Goal: Register for event/course

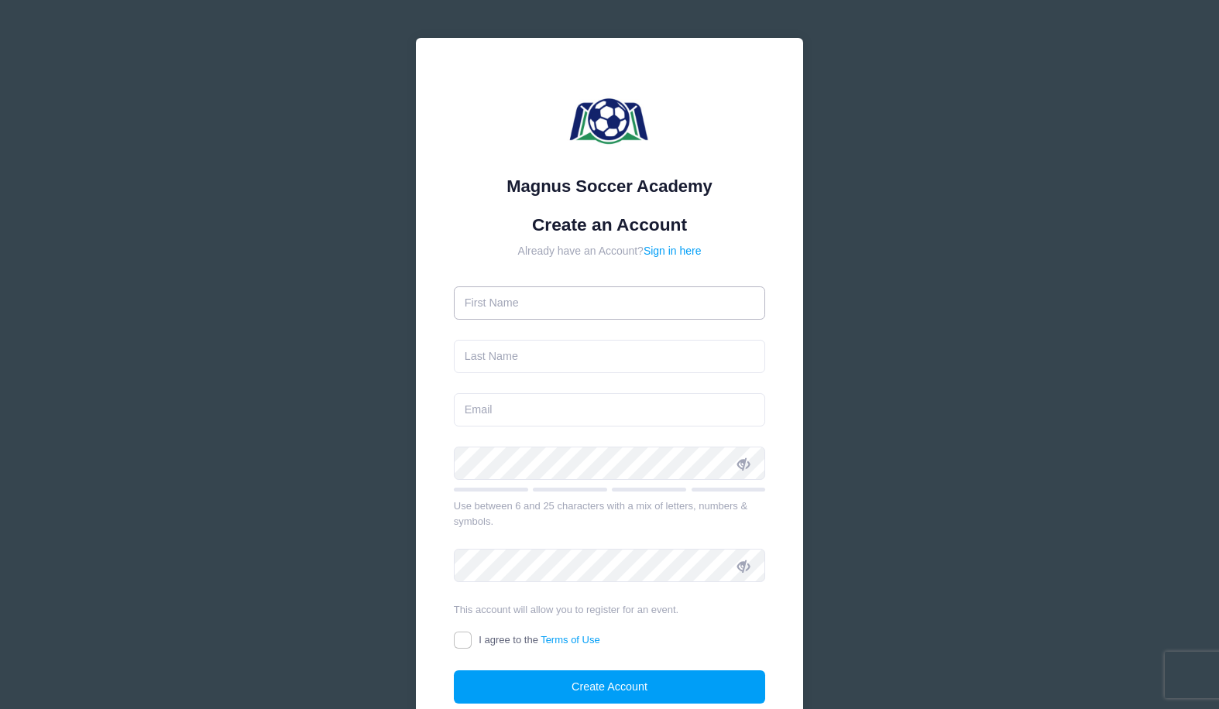
click at [581, 316] on input "text" at bounding box center [610, 303] width 312 height 33
type input "[PERSON_NAME]"
type input "[EMAIL_ADDRESS][DOMAIN_NAME]"
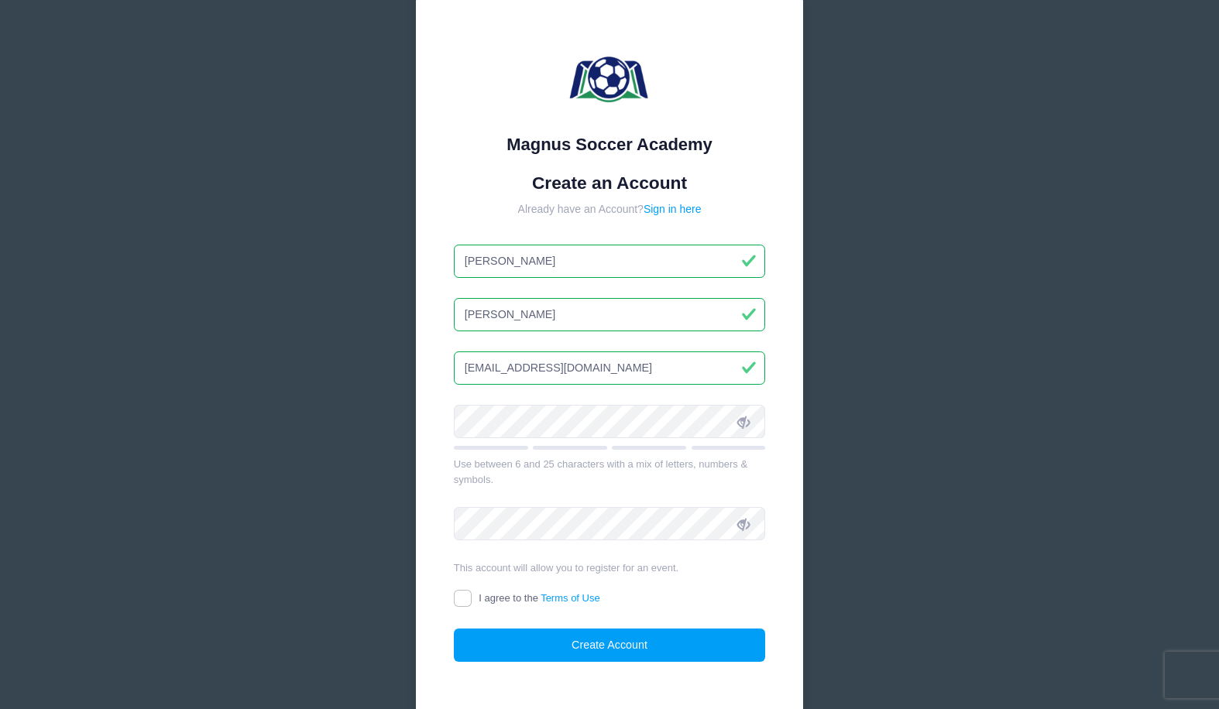
scroll to position [61, 0]
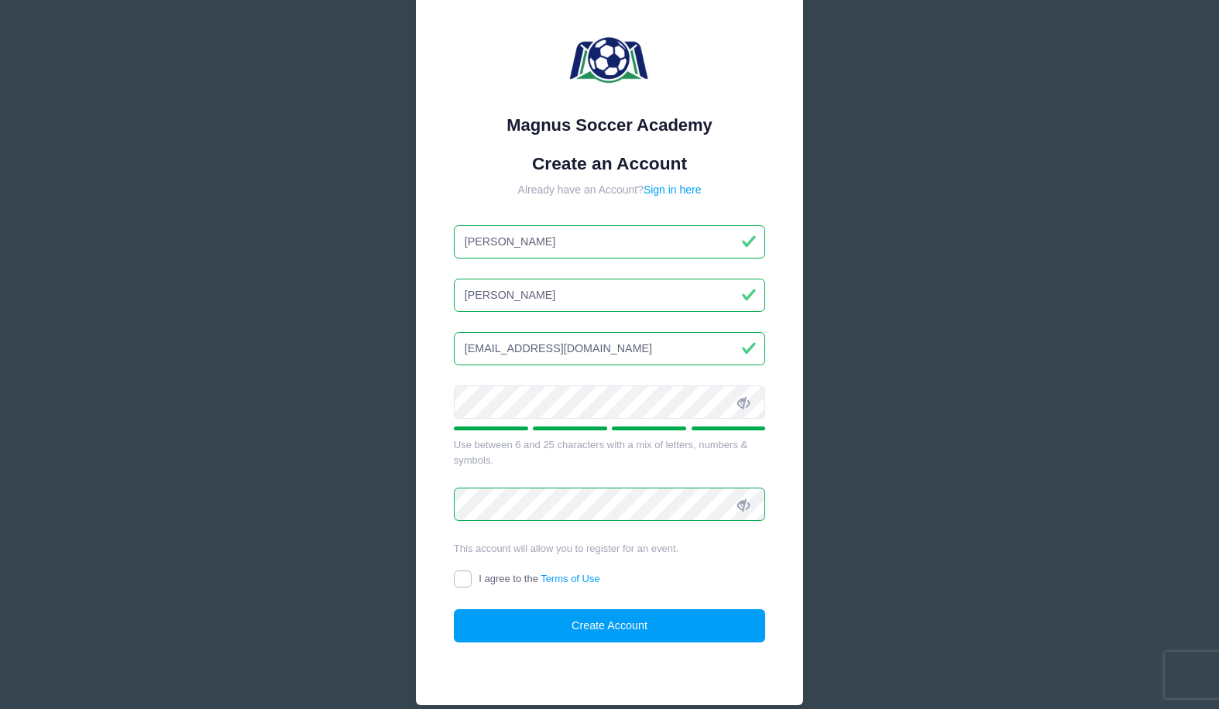
click at [469, 580] on input "I agree to the Terms of Use" at bounding box center [463, 580] width 18 height 18
checkbox input "true"
click at [584, 627] on button "Create Account" at bounding box center [610, 625] width 312 height 33
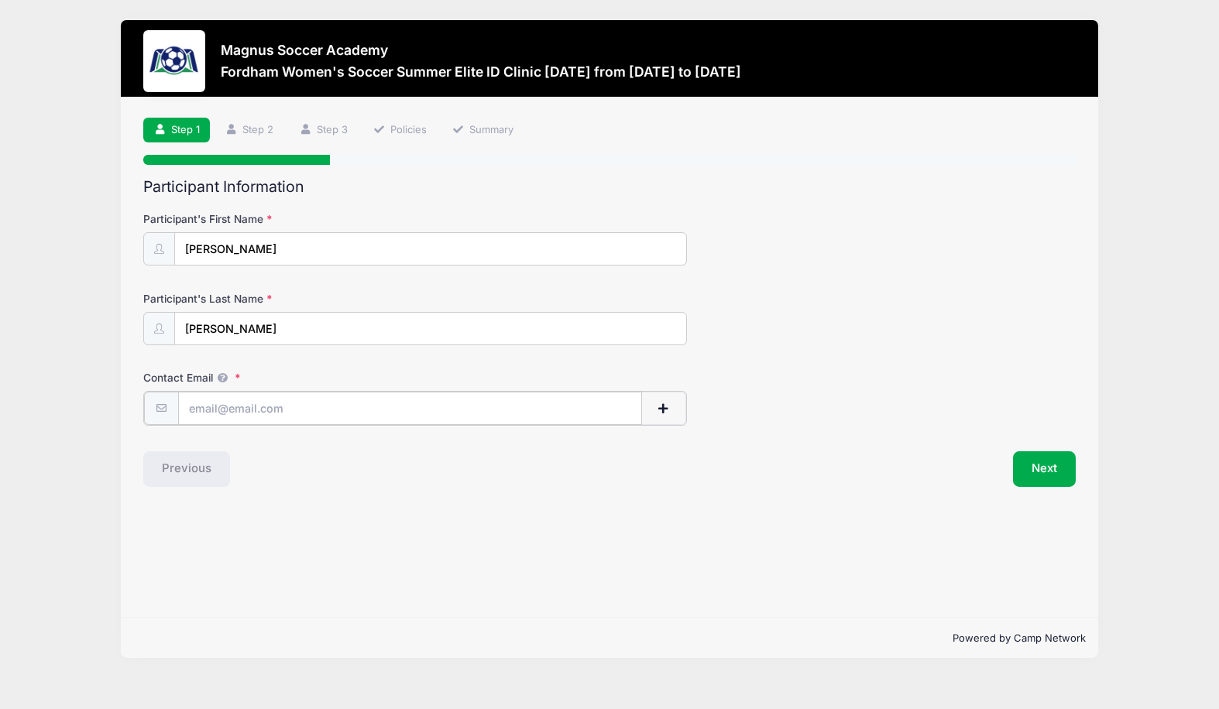
click at [389, 402] on input "Contact Email" at bounding box center [410, 408] width 465 height 33
click at [239, 407] on input "[PERSON_NAME][EMAIL_ADDRESS][PERSON_NAME][DOMAIN_NAME]" at bounding box center [410, 408] width 465 height 33
type input "[EMAIL_ADDRESS][DOMAIN_NAME]"
click at [1034, 465] on button "Next" at bounding box center [1044, 468] width 63 height 36
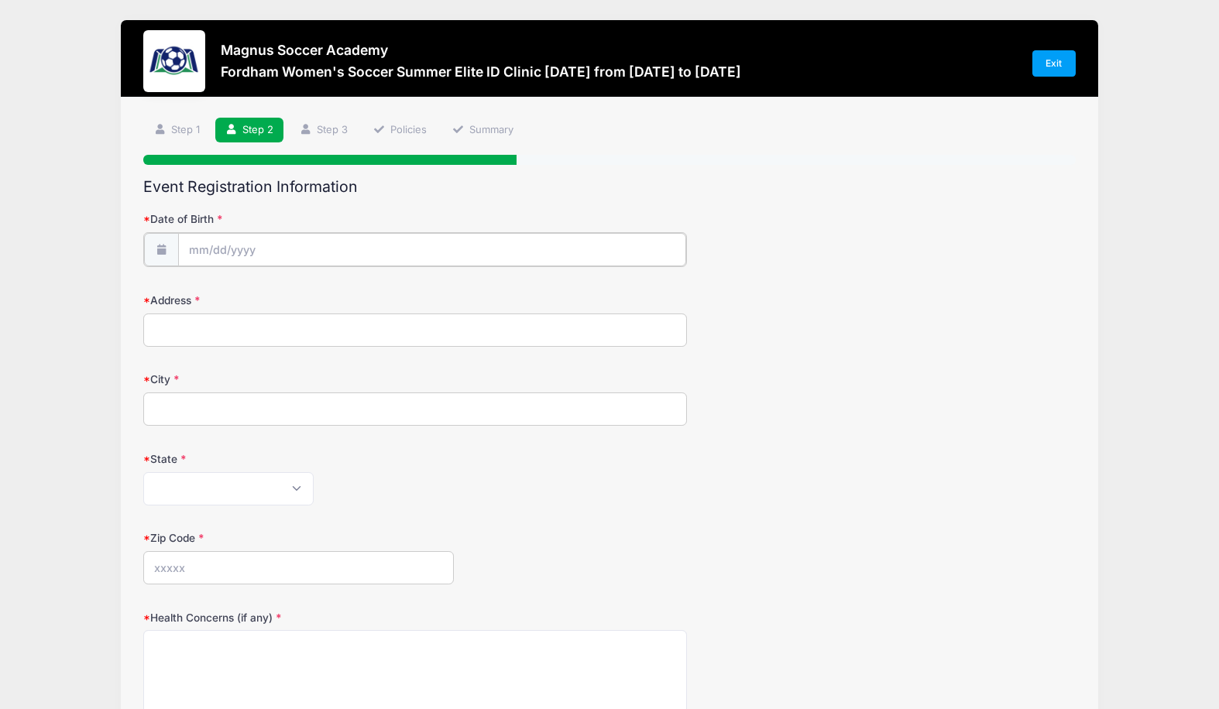
click at [242, 252] on input "Date of Birth" at bounding box center [432, 249] width 509 height 33
click at [218, 249] on input "Date of Birth" at bounding box center [432, 249] width 509 height 33
click at [159, 250] on icon at bounding box center [160, 249] width 12 height 10
click at [213, 249] on input "Date of Birth" at bounding box center [432, 249] width 509 height 33
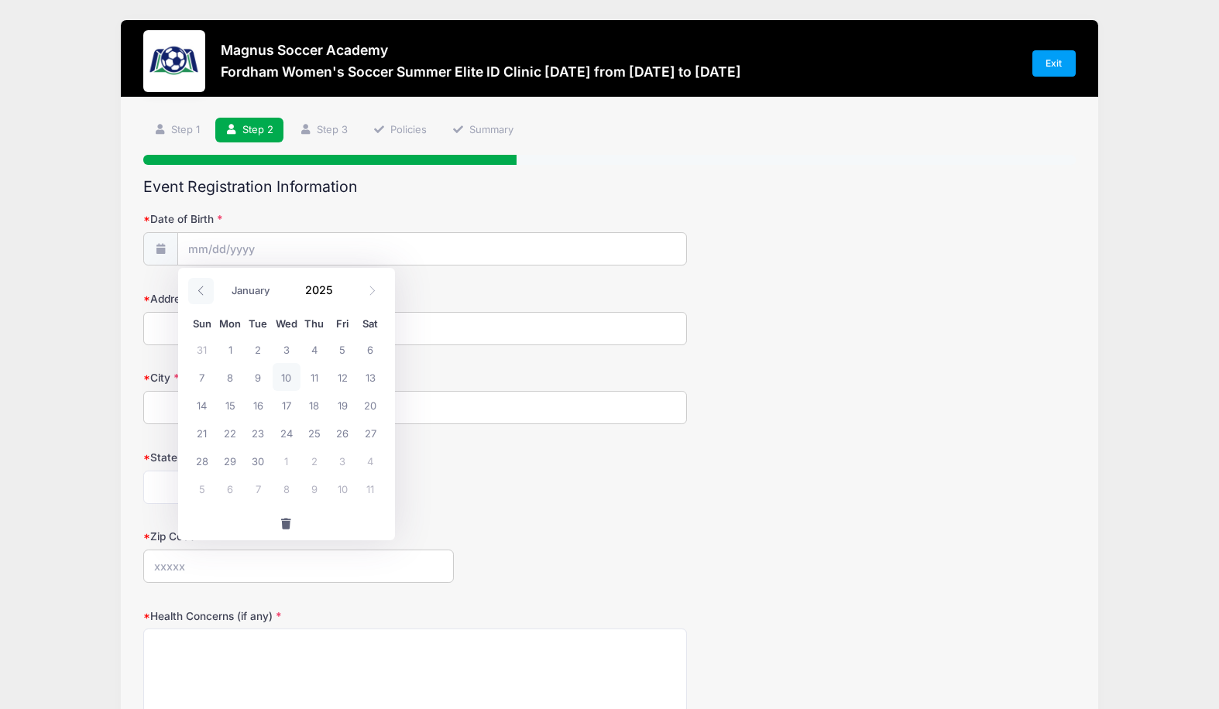
click at [202, 292] on icon at bounding box center [201, 291] width 10 height 10
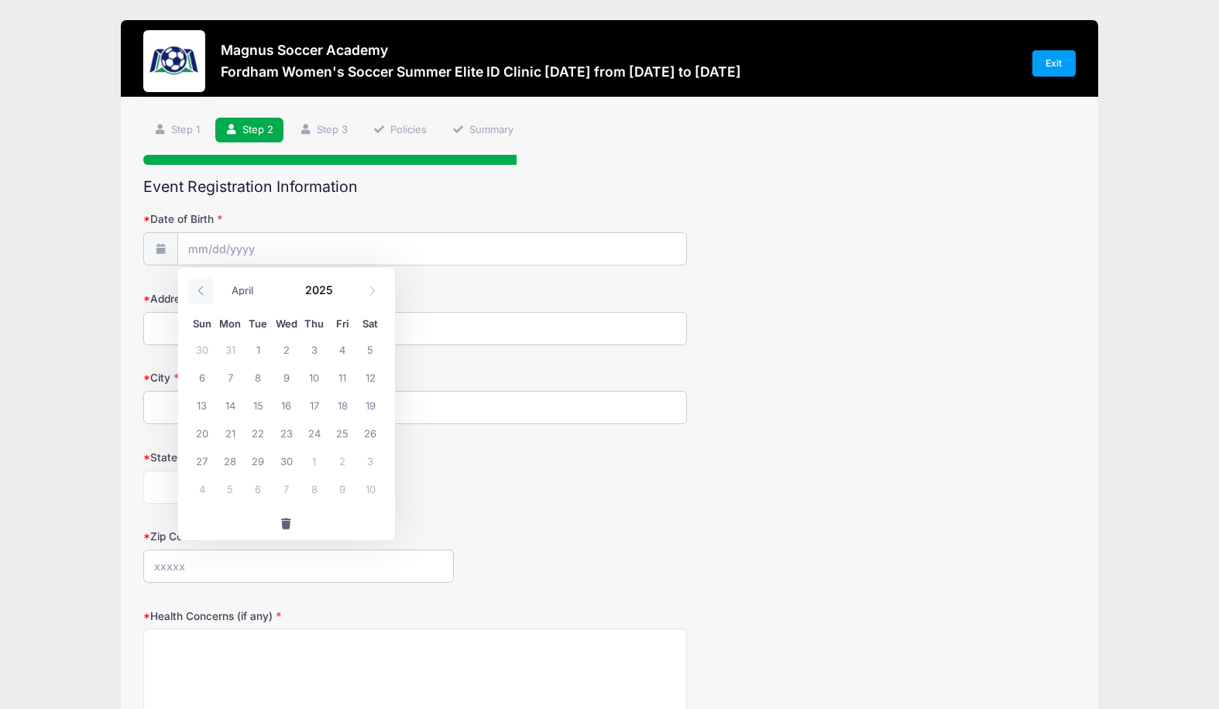
click at [202, 292] on icon at bounding box center [201, 291] width 10 height 10
select select "1"
click at [369, 374] on span "8" at bounding box center [370, 377] width 28 height 28
type input "[DATE]"
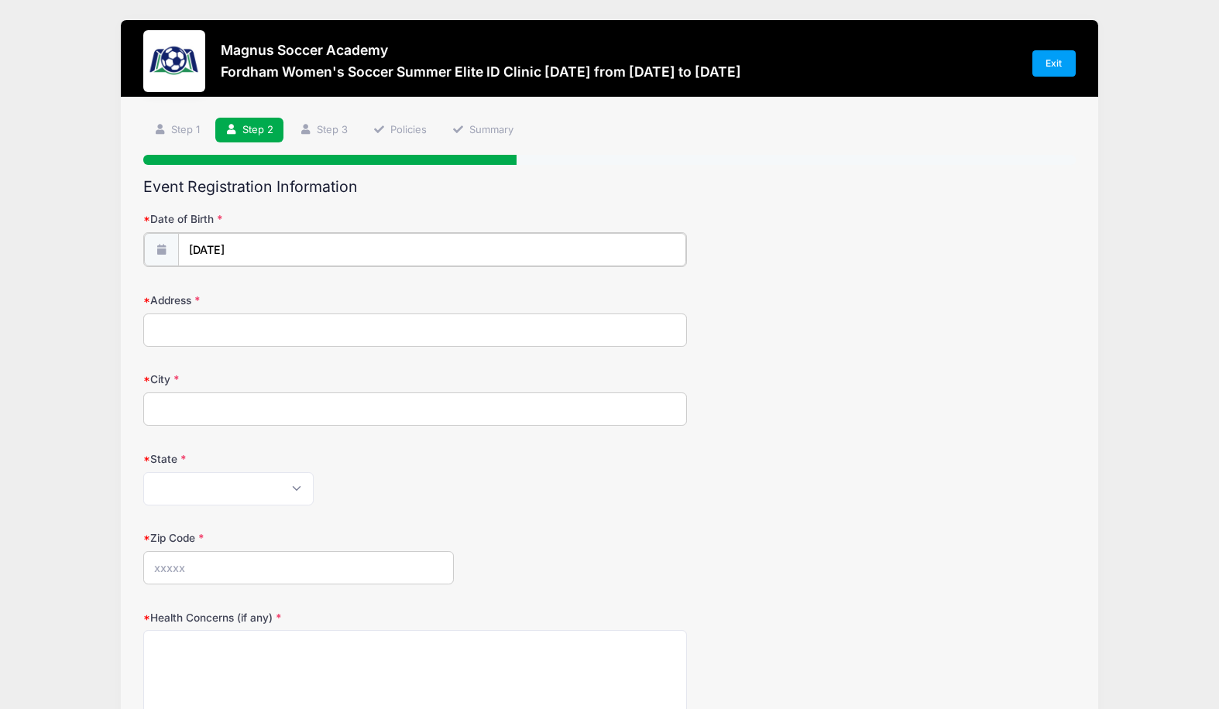
click at [252, 249] on input "[DATE]" at bounding box center [432, 249] width 509 height 33
click at [342, 295] on span at bounding box center [343, 296] width 11 height 12
click at [346, 295] on span at bounding box center [343, 296] width 11 height 12
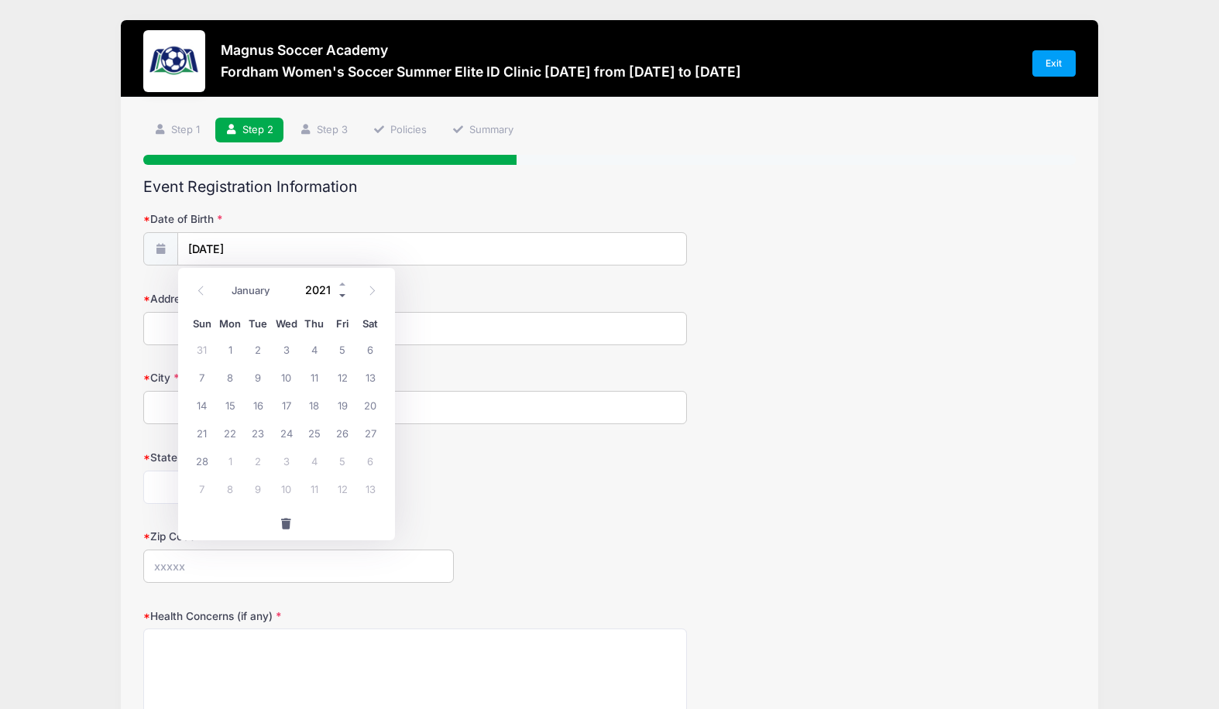
click at [346, 295] on span at bounding box center [343, 296] width 11 height 12
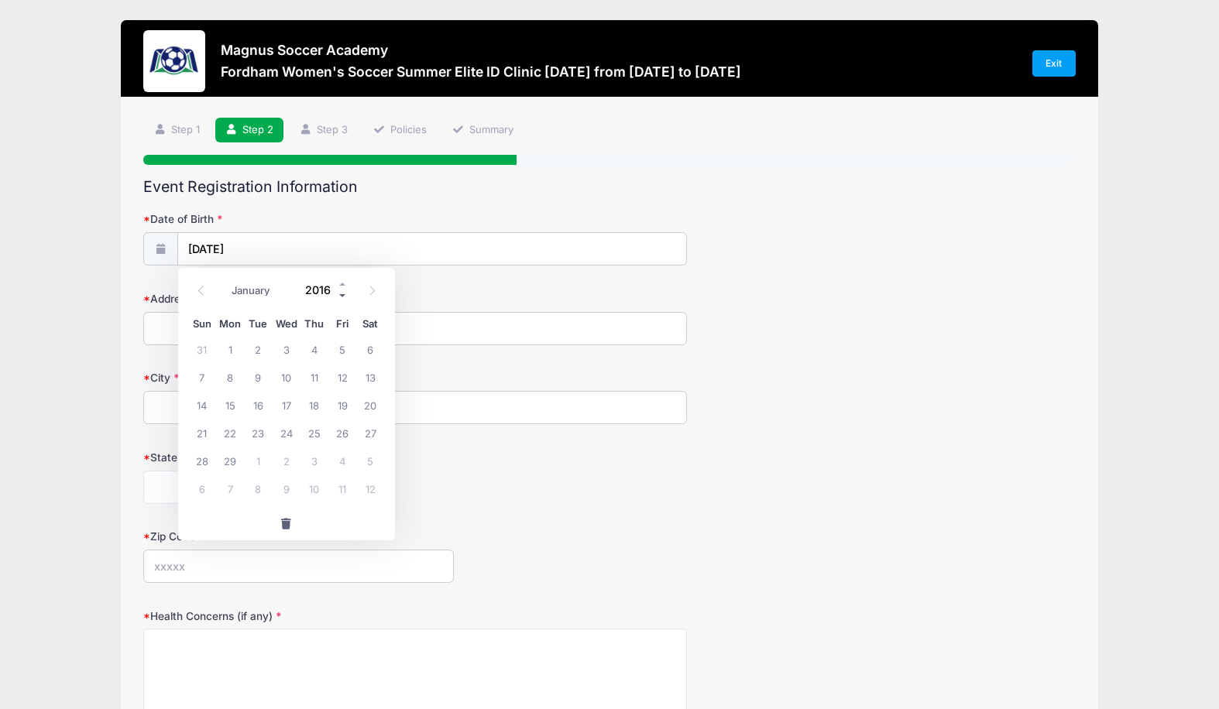
click at [346, 295] on span at bounding box center [343, 296] width 11 height 12
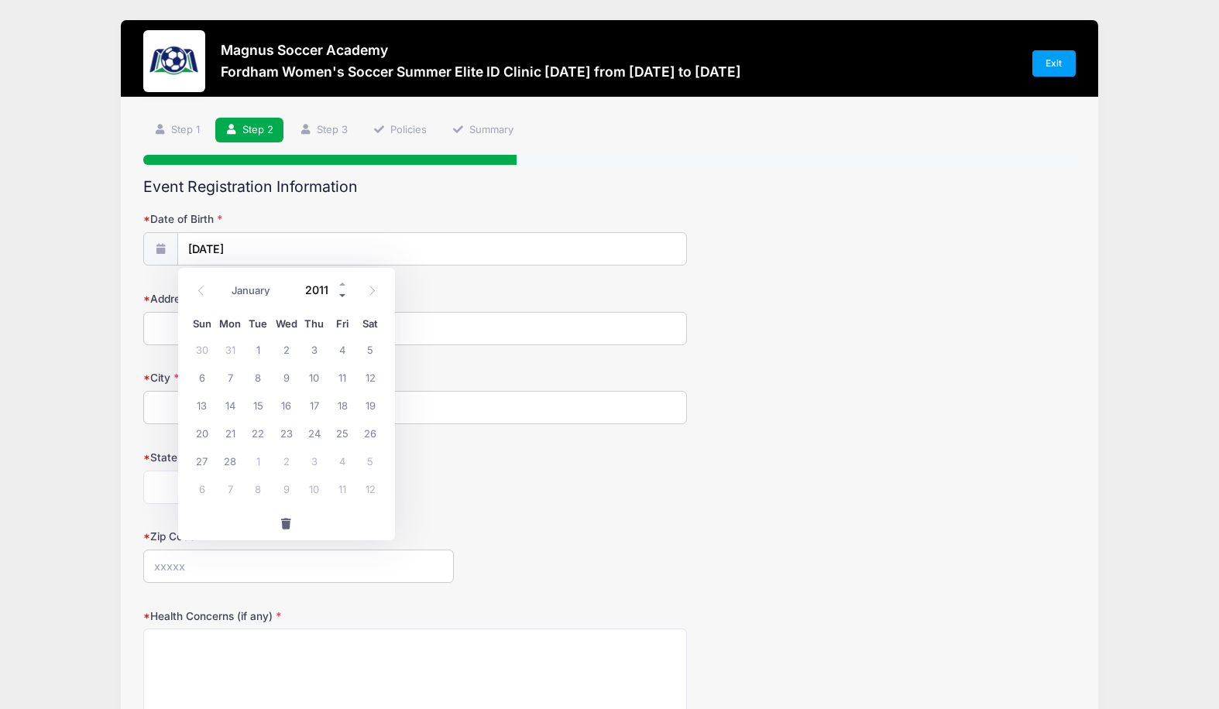
click at [346, 295] on span at bounding box center [343, 296] width 11 height 12
click at [342, 282] on span at bounding box center [343, 285] width 11 height 12
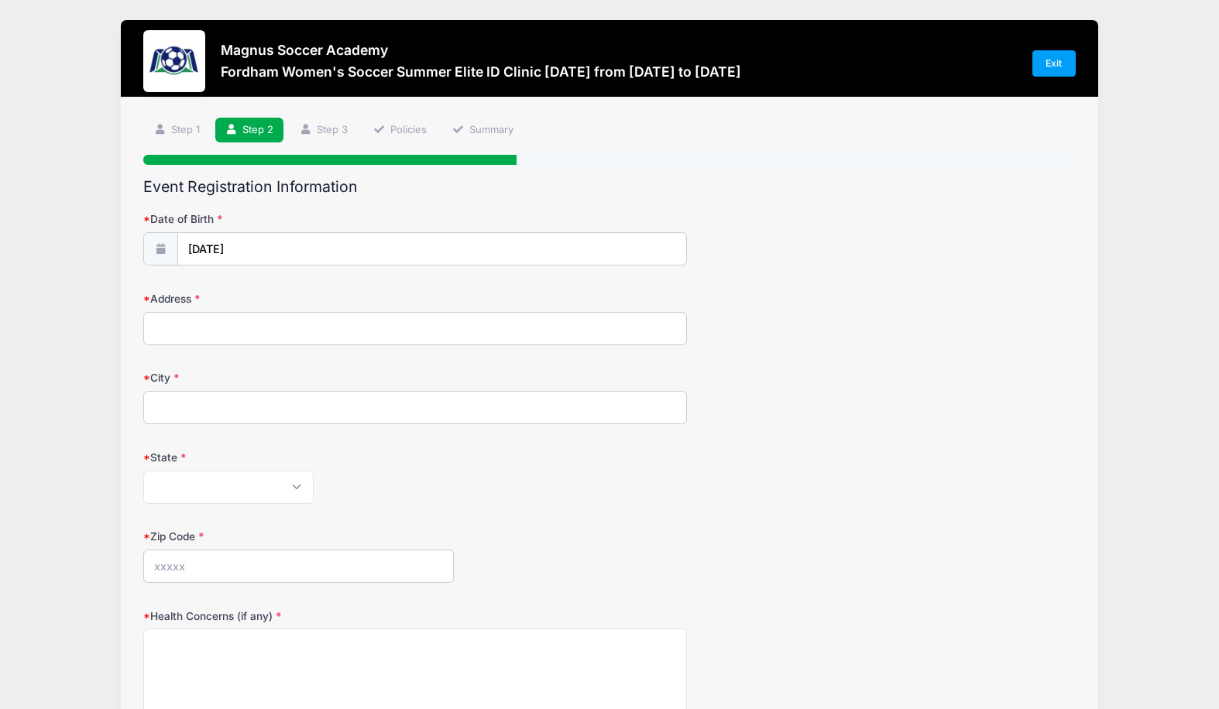
click at [369, 218] on label "Date of Birth" at bounding box center [298, 218] width 311 height 15
click at [369, 233] on input "[DATE]" at bounding box center [432, 249] width 509 height 33
type input "2025"
click at [369, 218] on label "Date of Birth" at bounding box center [298, 218] width 311 height 15
click at [369, 233] on input "[DATE]" at bounding box center [432, 249] width 509 height 33
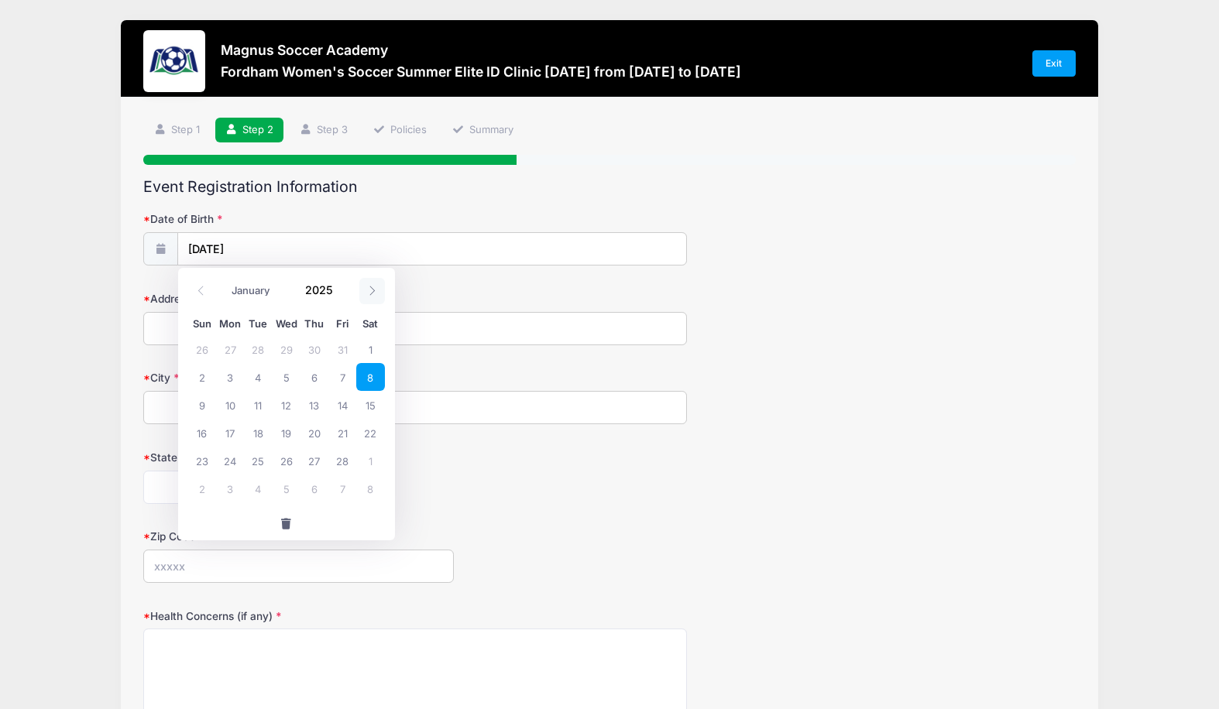
click at [373, 287] on icon at bounding box center [372, 291] width 10 height 10
select select "2"
click at [320, 290] on input "2025" at bounding box center [323, 290] width 50 height 23
click at [341, 298] on span at bounding box center [343, 296] width 11 height 12
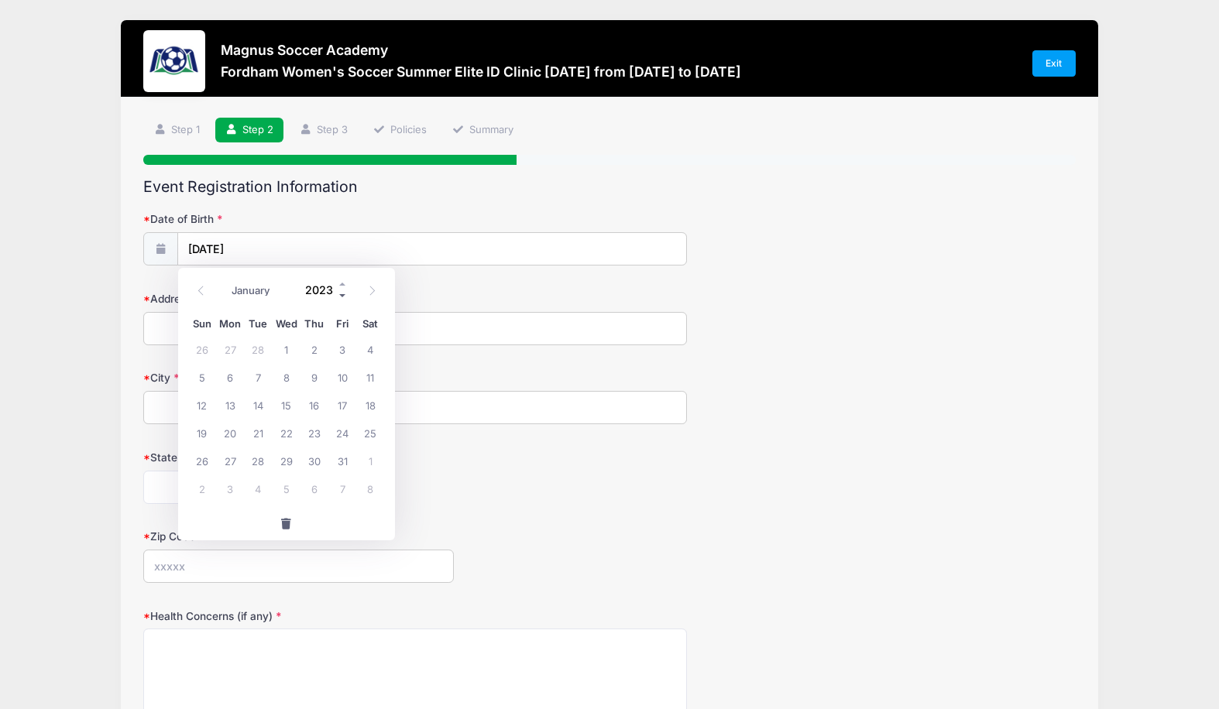
click at [341, 298] on span at bounding box center [343, 296] width 11 height 12
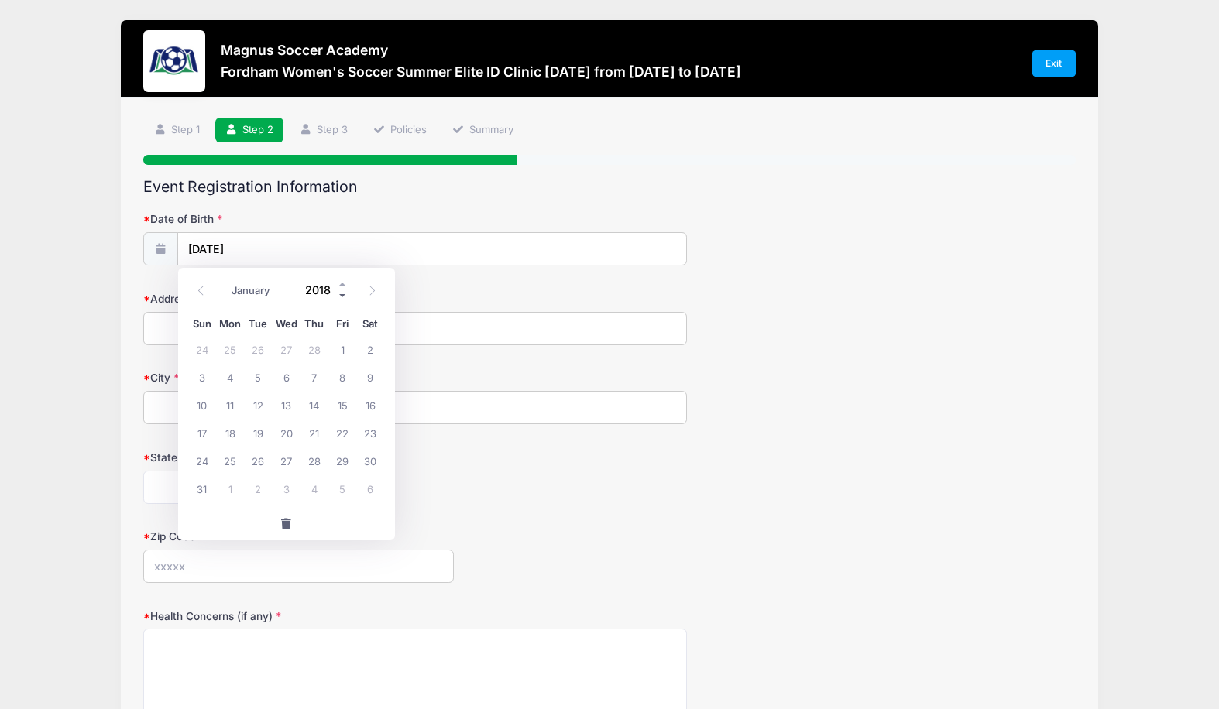
click at [341, 298] on span at bounding box center [343, 296] width 11 height 12
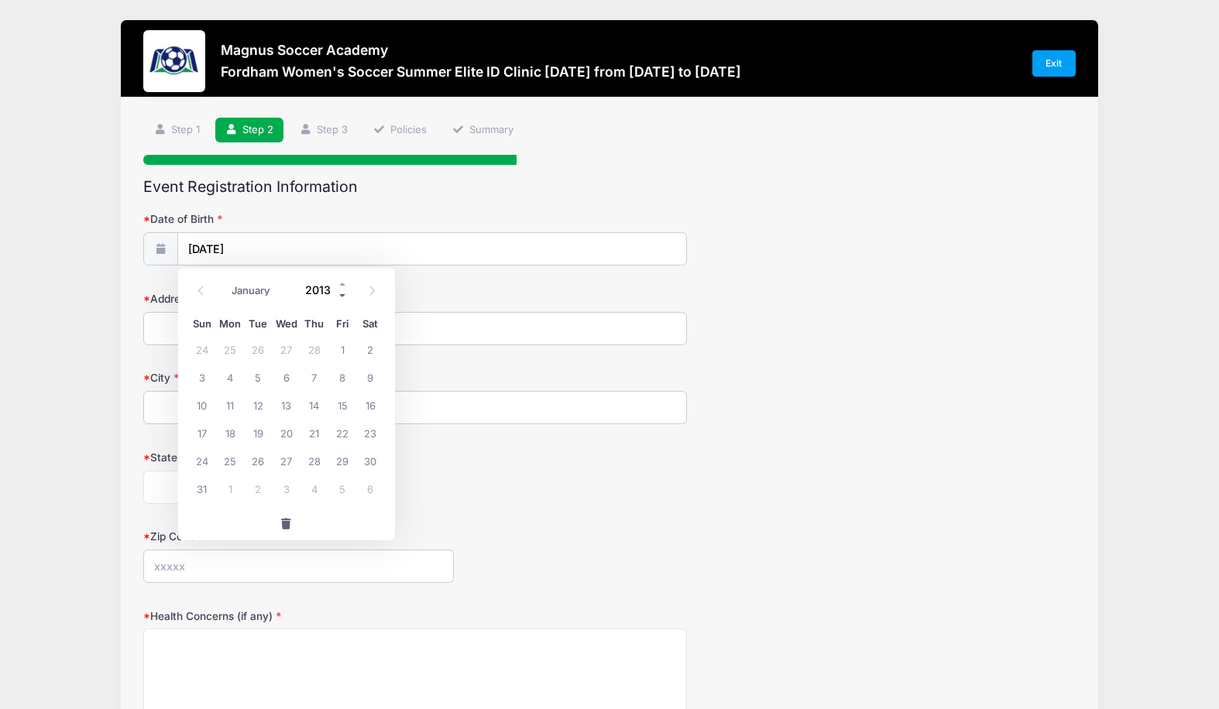
click at [341, 298] on span at bounding box center [343, 296] width 11 height 12
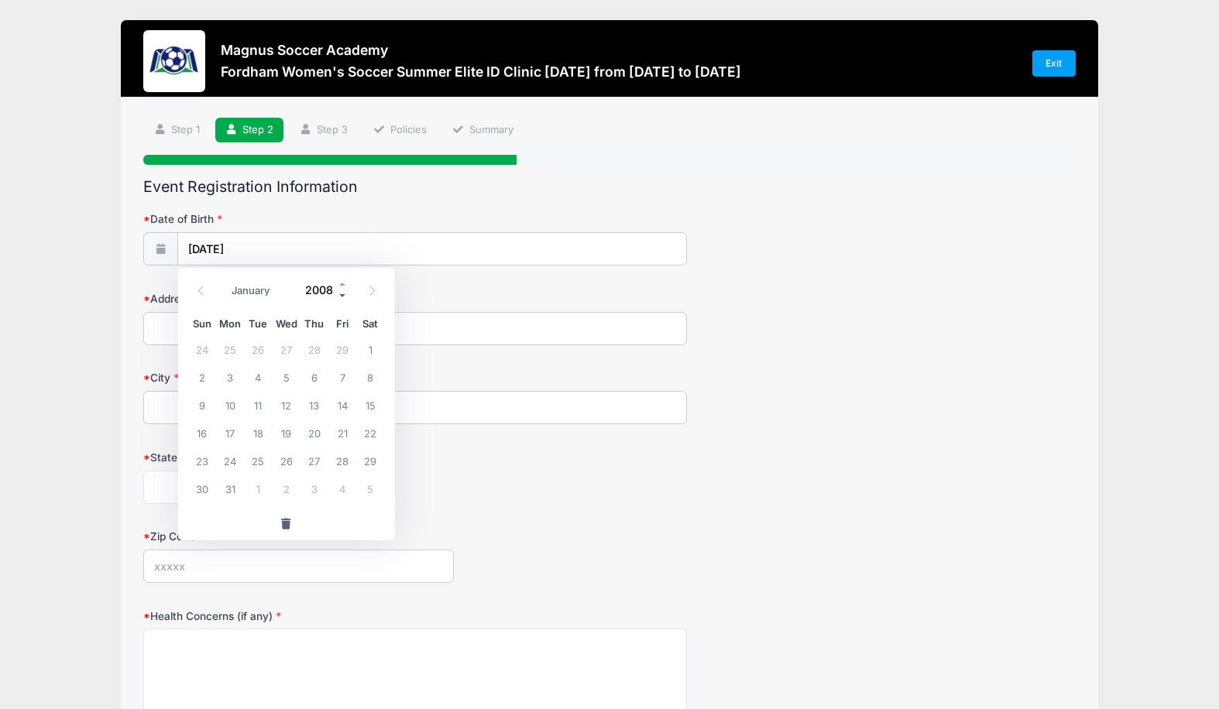
click at [341, 298] on span at bounding box center [343, 296] width 11 height 12
click at [342, 283] on span at bounding box center [343, 285] width 11 height 12
type input "2008"
click at [350, 293] on div "January February March April May June July August September October November [D…" at bounding box center [286, 286] width 148 height 26
click at [201, 290] on icon at bounding box center [201, 291] width 10 height 10
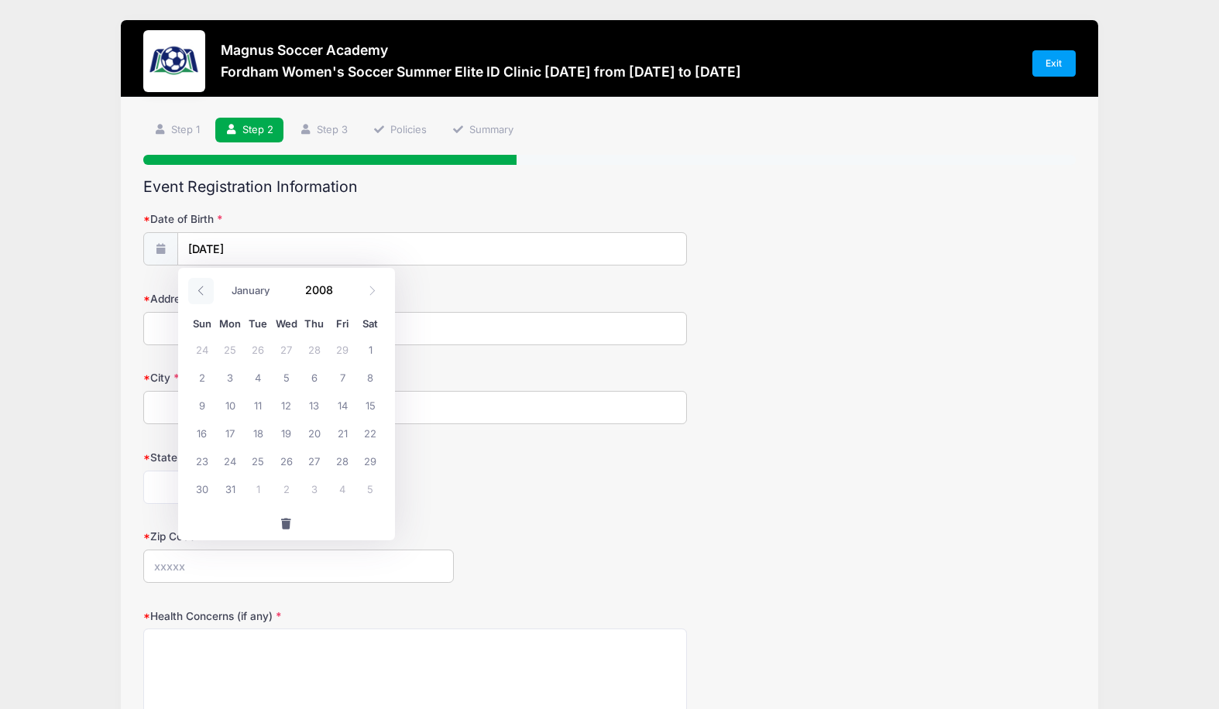
select select "1"
click at [469, 464] on div "State [US_STATE] [US_STATE] [US_STATE] [US_STATE] [US_STATE] Armed Forces Afric…" at bounding box center [609, 477] width 932 height 54
type input "2025"
click at [285, 254] on input "[DATE]" at bounding box center [432, 249] width 509 height 33
click at [266, 248] on input "[DATE]" at bounding box center [432, 249] width 509 height 33
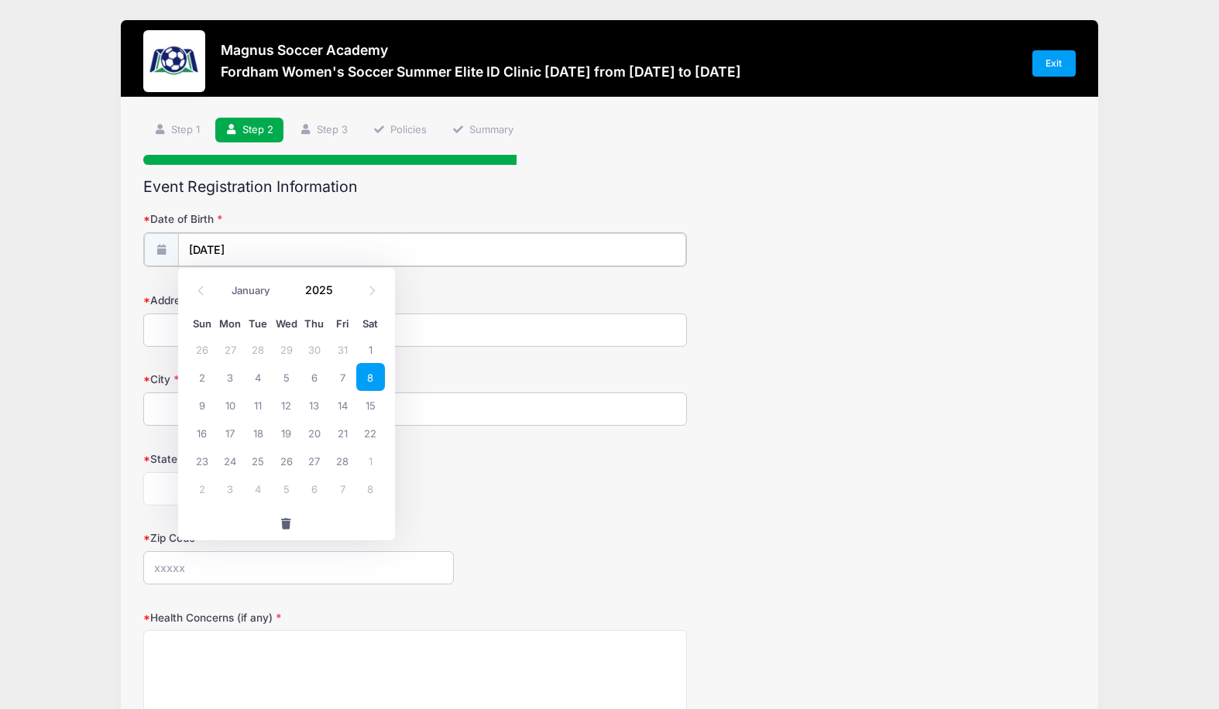
click at [266, 248] on input "[DATE]" at bounding box center [432, 249] width 509 height 33
click at [372, 287] on icon at bounding box center [372, 291] width 10 height 10
select select "2"
click at [326, 290] on input "2025" at bounding box center [323, 290] width 50 height 23
click at [344, 294] on span at bounding box center [343, 296] width 11 height 12
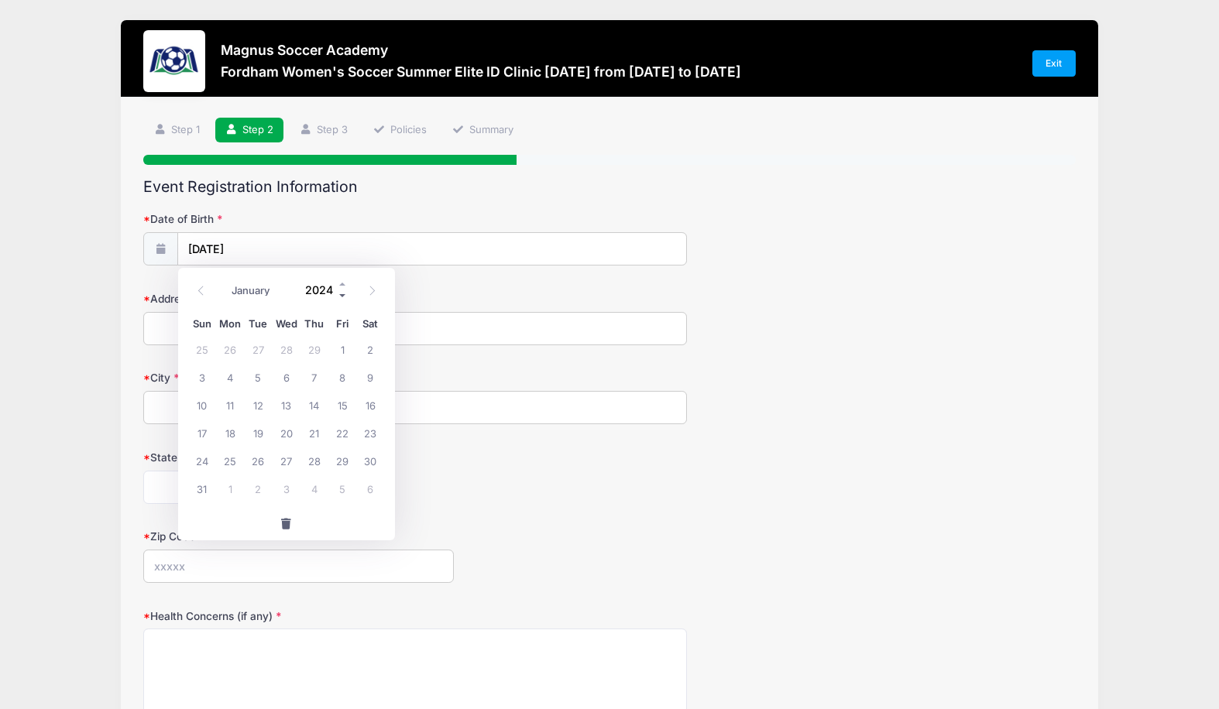
click at [344, 294] on span at bounding box center [343, 296] width 11 height 12
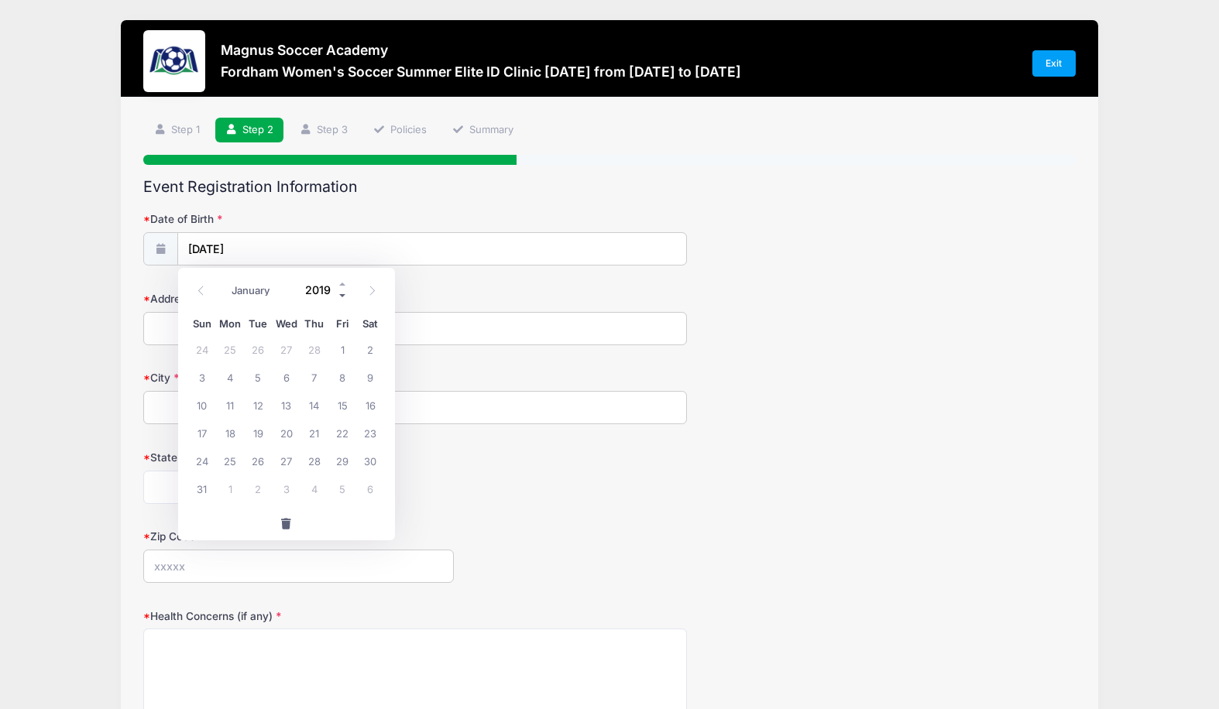
click at [344, 294] on span at bounding box center [343, 296] width 11 height 12
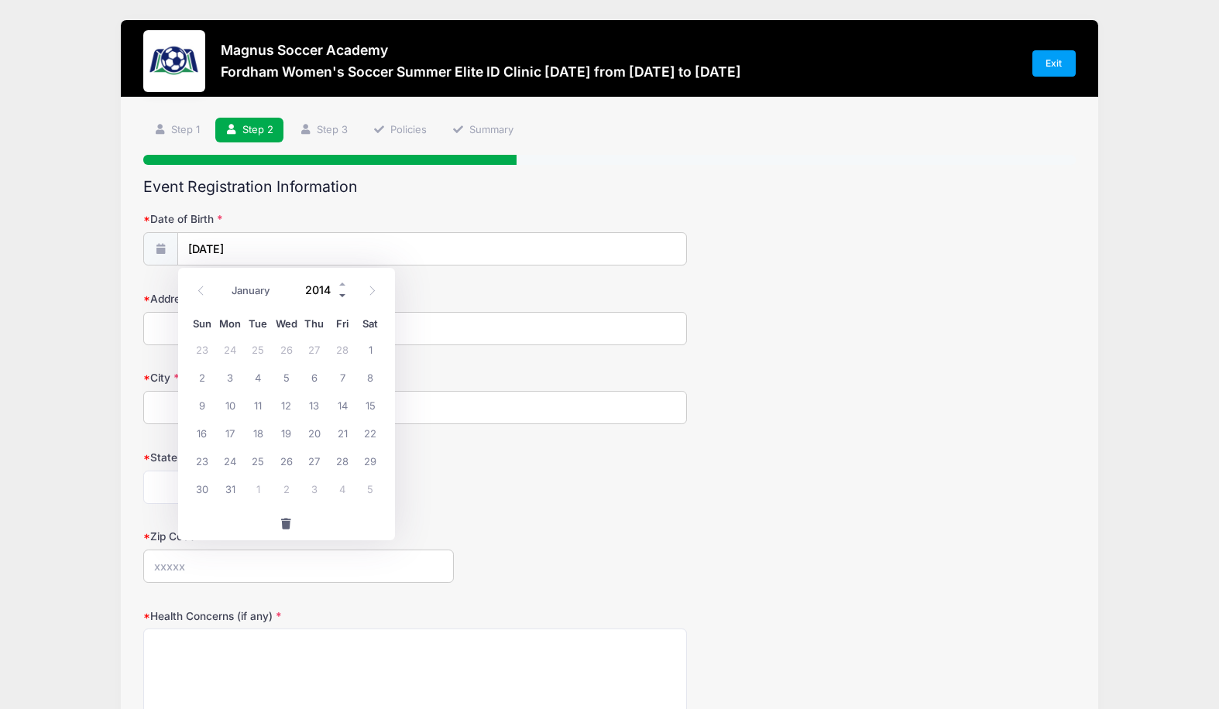
click at [344, 294] on span at bounding box center [343, 296] width 11 height 12
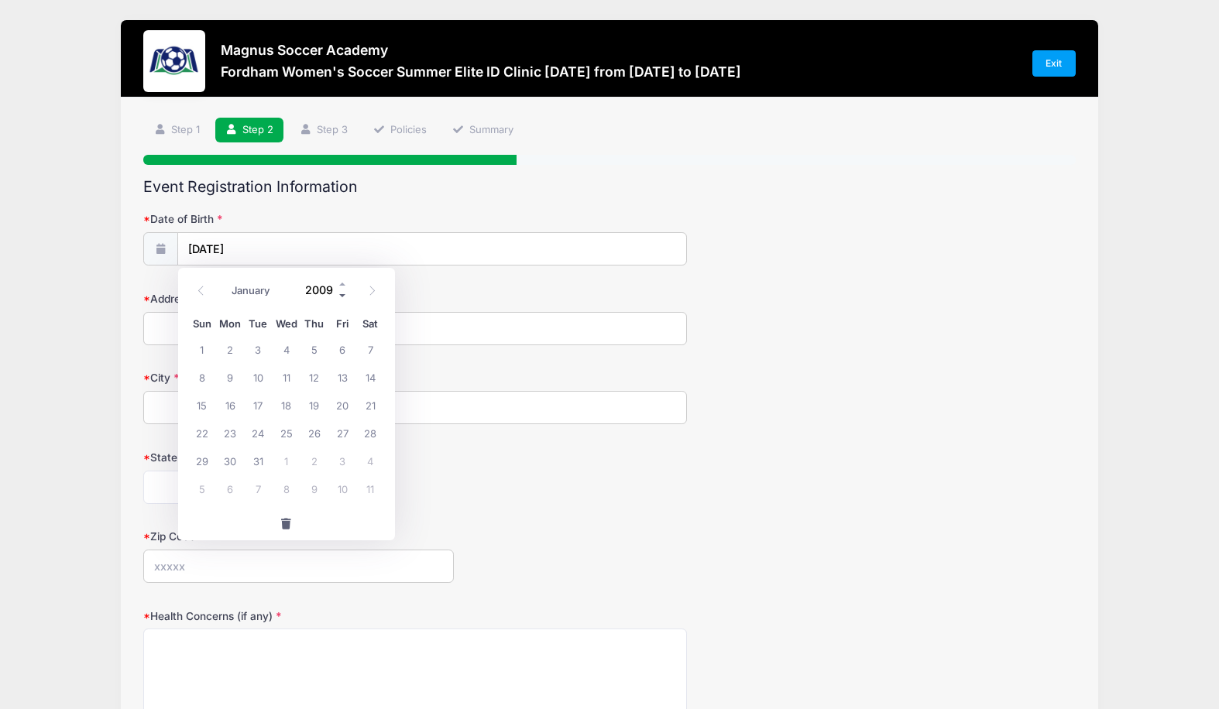
click at [344, 294] on span at bounding box center [343, 296] width 11 height 12
click at [340, 283] on span at bounding box center [343, 285] width 11 height 12
type input "2008"
click at [369, 290] on icon at bounding box center [372, 291] width 10 height 10
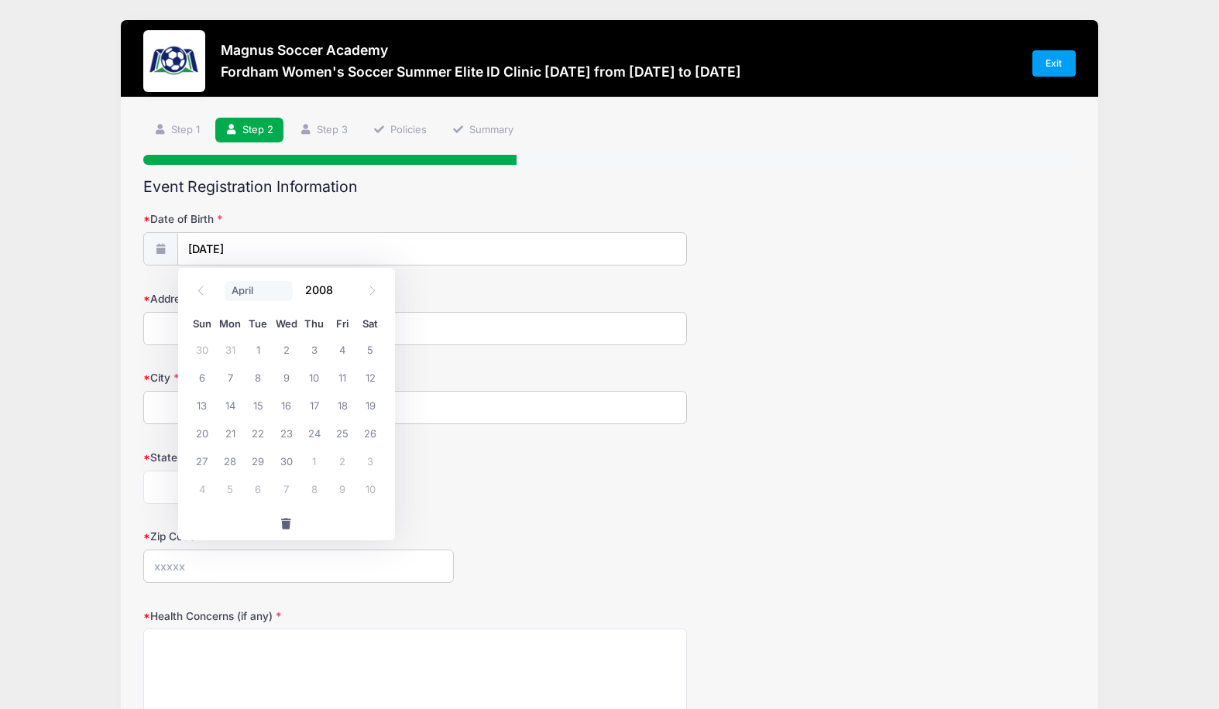
click at [236, 291] on select "January February March April May June July August September October November De…" at bounding box center [259, 291] width 69 height 20
select select "1"
click at [225, 281] on select "January February March April May June July August September October November De…" at bounding box center [259, 291] width 69 height 20
click at [341, 379] on span "8" at bounding box center [342, 377] width 28 height 28
type input "[DATE]"
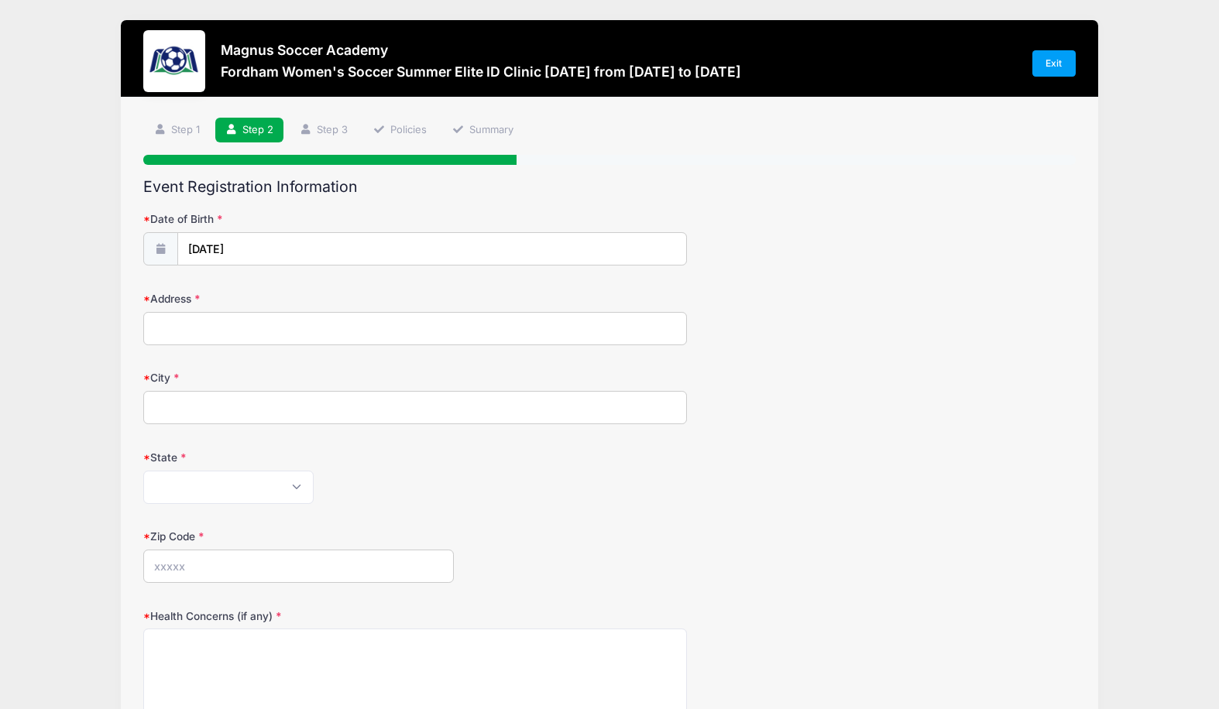
click at [240, 328] on input "Address" at bounding box center [415, 328] width 544 height 33
type input "[STREET_ADDRESS]"
type input "laguna niguel"
select select "CA"
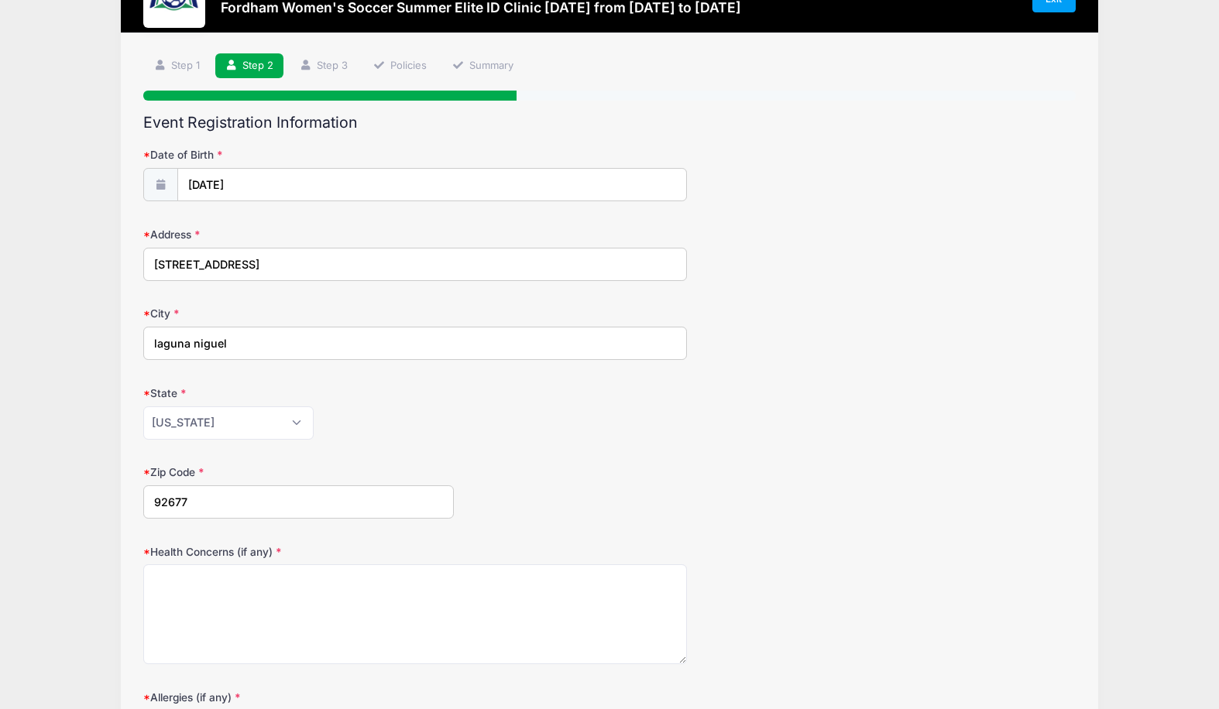
scroll to position [104, 0]
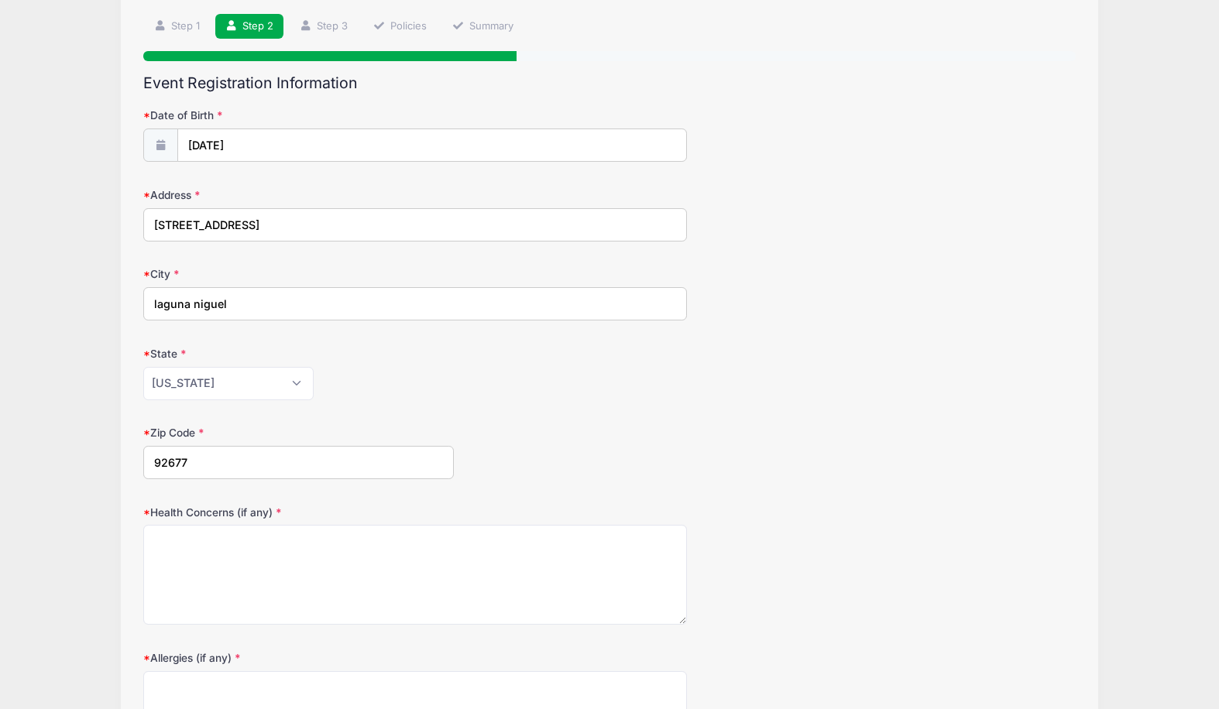
click at [235, 454] on input "92677" at bounding box center [298, 462] width 311 height 33
type input "92677"
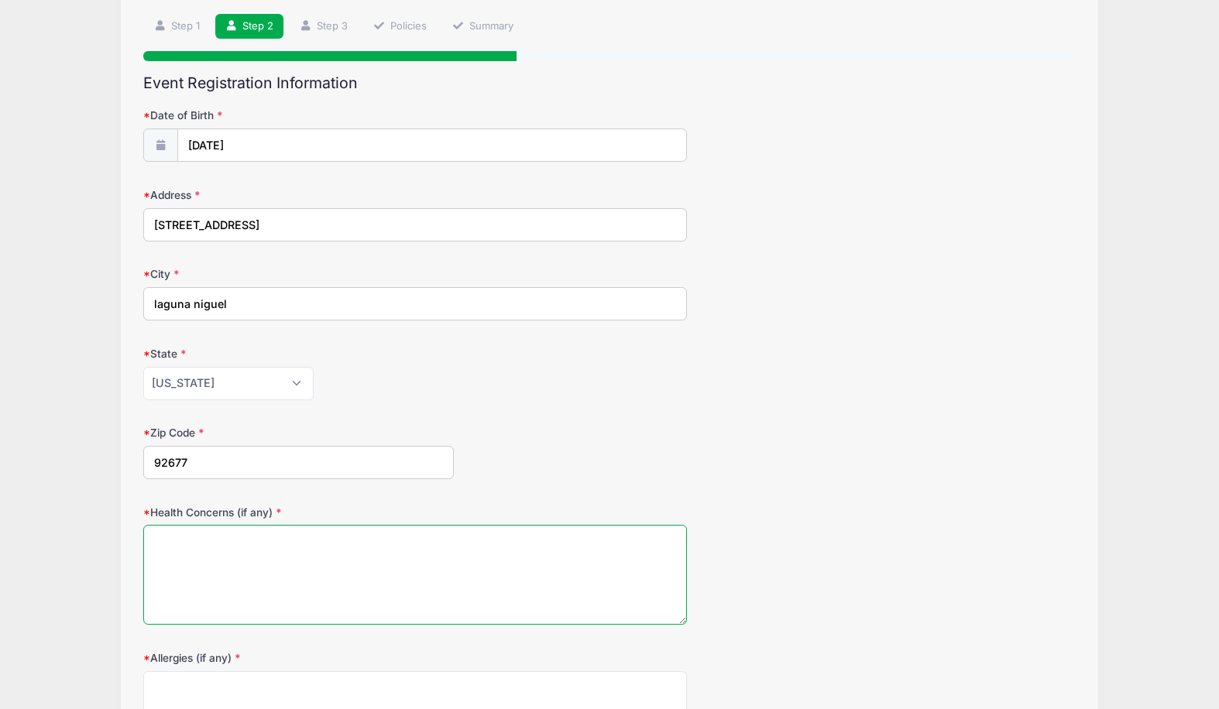
click at [203, 538] on textarea "Health Concerns (if any)" at bounding box center [415, 575] width 544 height 100
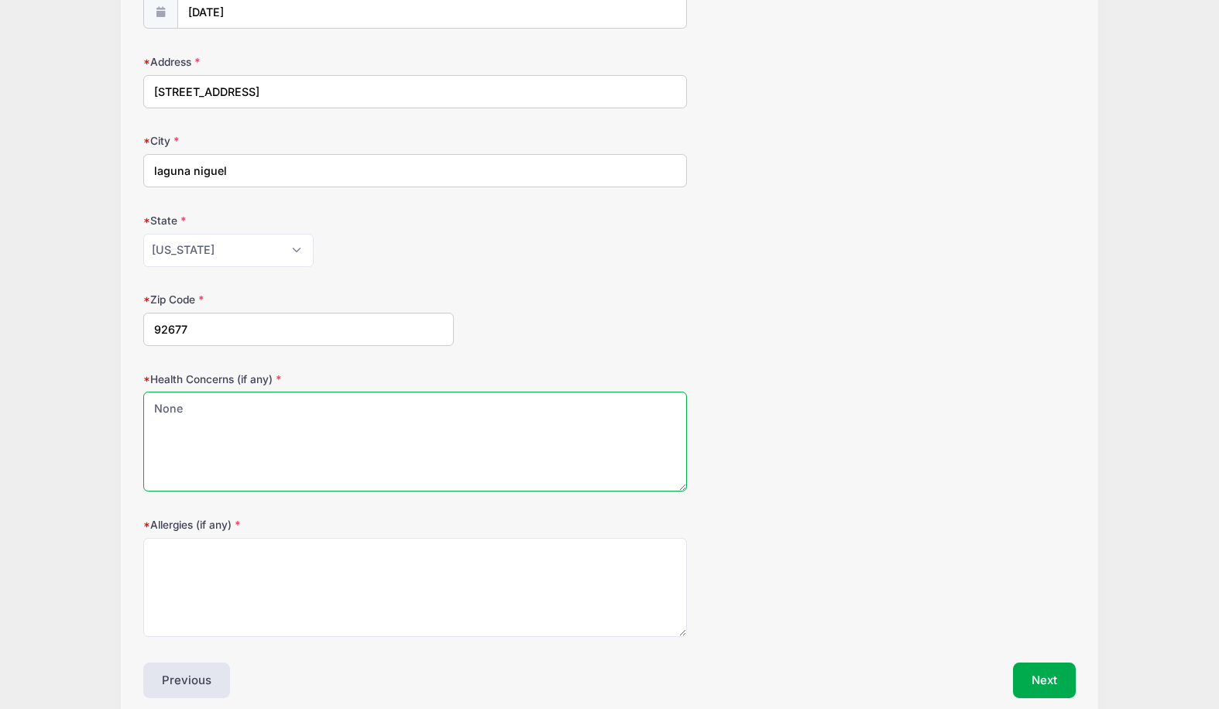
scroll to position [307, 0]
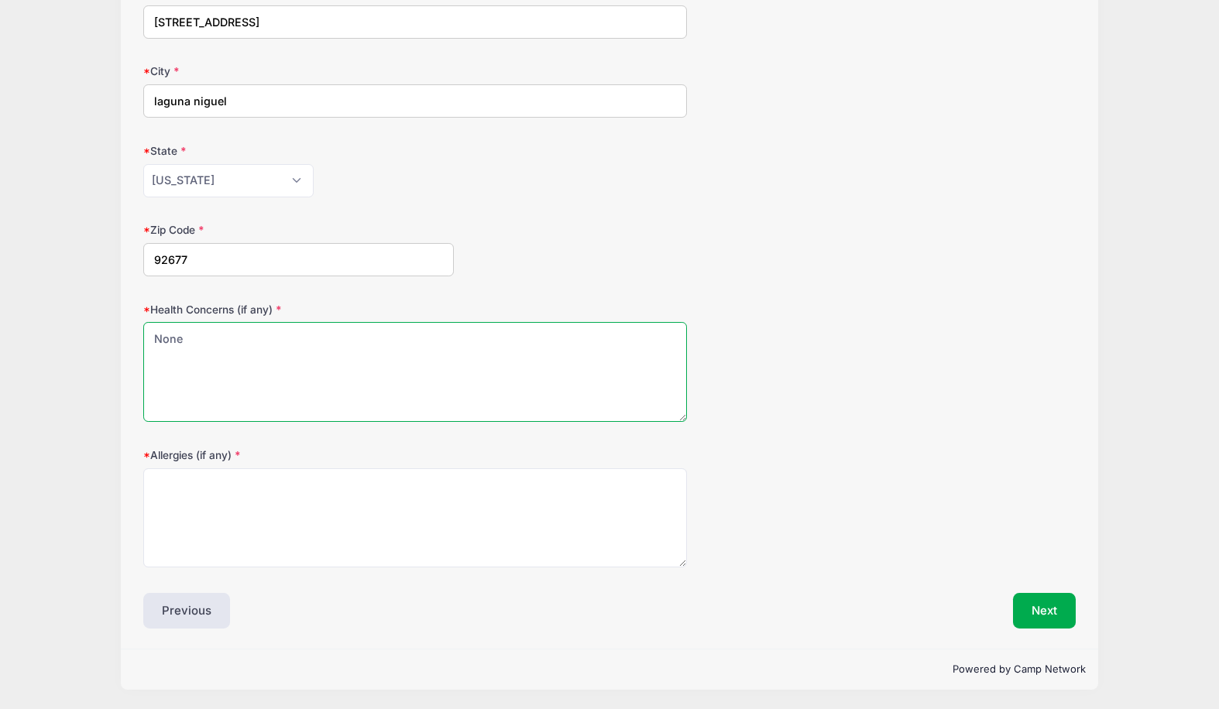
type textarea "None"
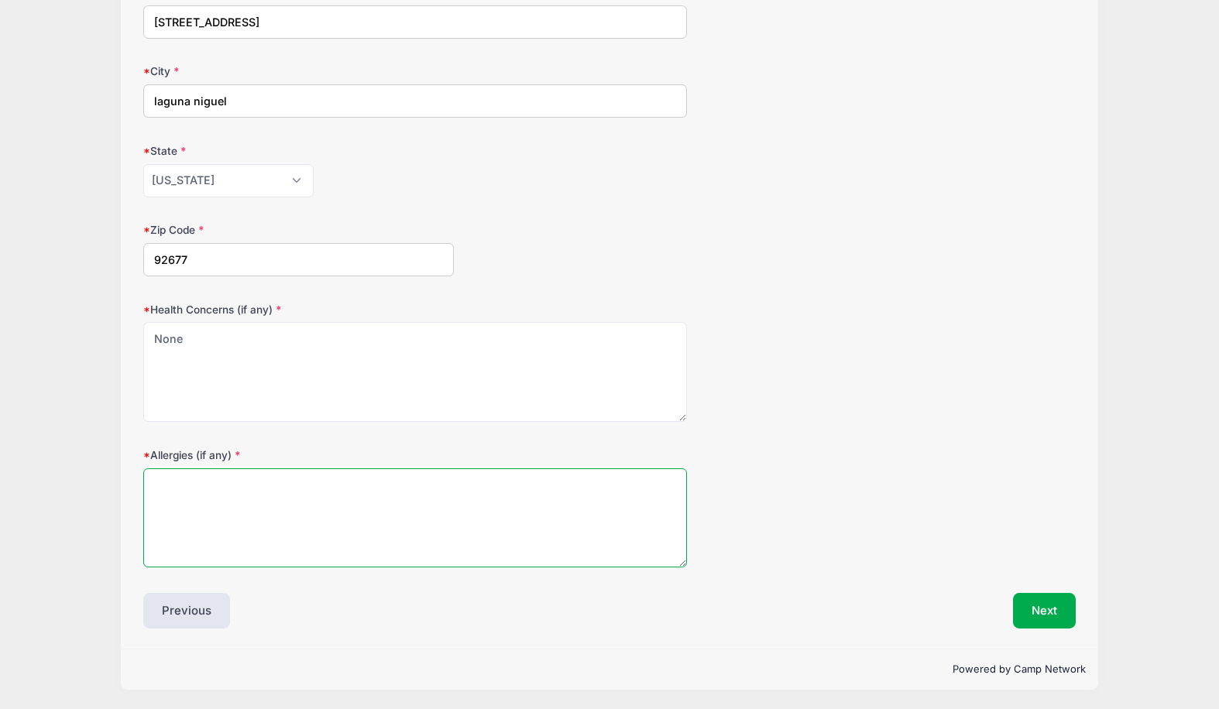
click at [191, 477] on textarea "Allergies (if any)" at bounding box center [415, 519] width 544 height 100
type textarea "None"
click at [1042, 615] on button "Next" at bounding box center [1044, 611] width 63 height 36
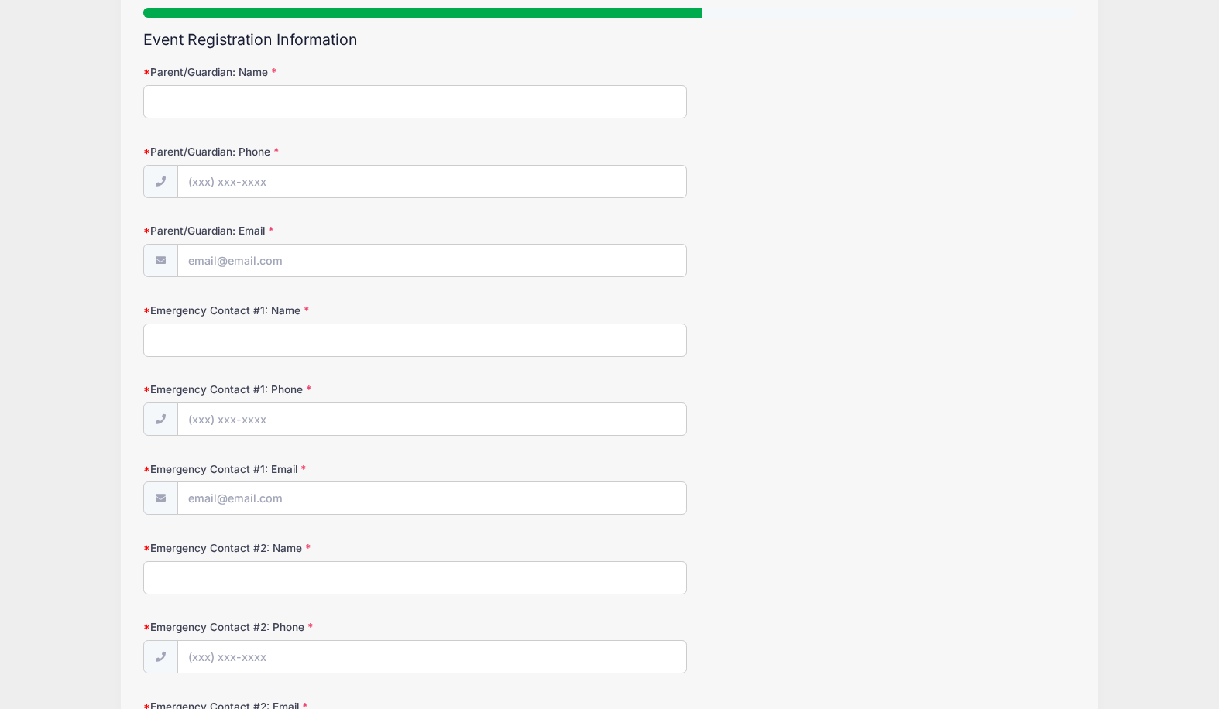
scroll to position [0, 0]
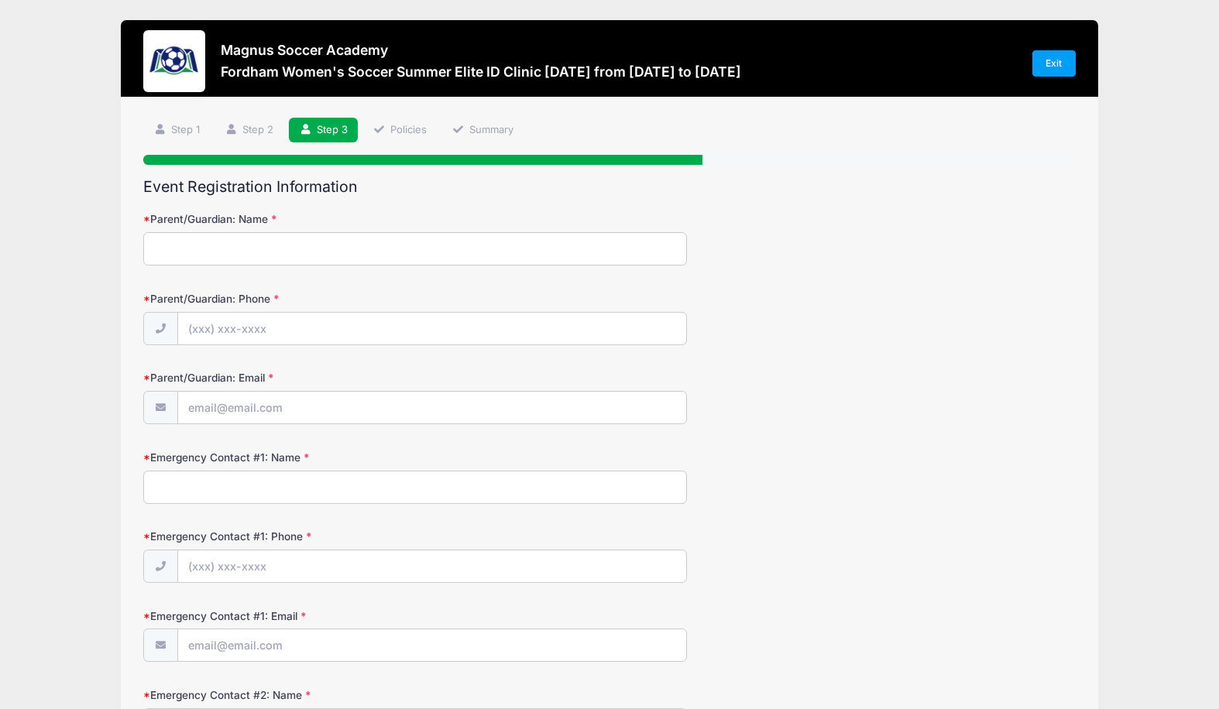
click at [213, 253] on input "Parent/Guardian: Name" at bounding box center [415, 248] width 544 height 33
type input "[PERSON_NAME]"
type input "[PHONE_NUMBER]"
type input "[EMAIL_ADDRESS][DOMAIN_NAME]"
click at [278, 475] on input "Emergency Contact #1: Name" at bounding box center [415, 487] width 544 height 33
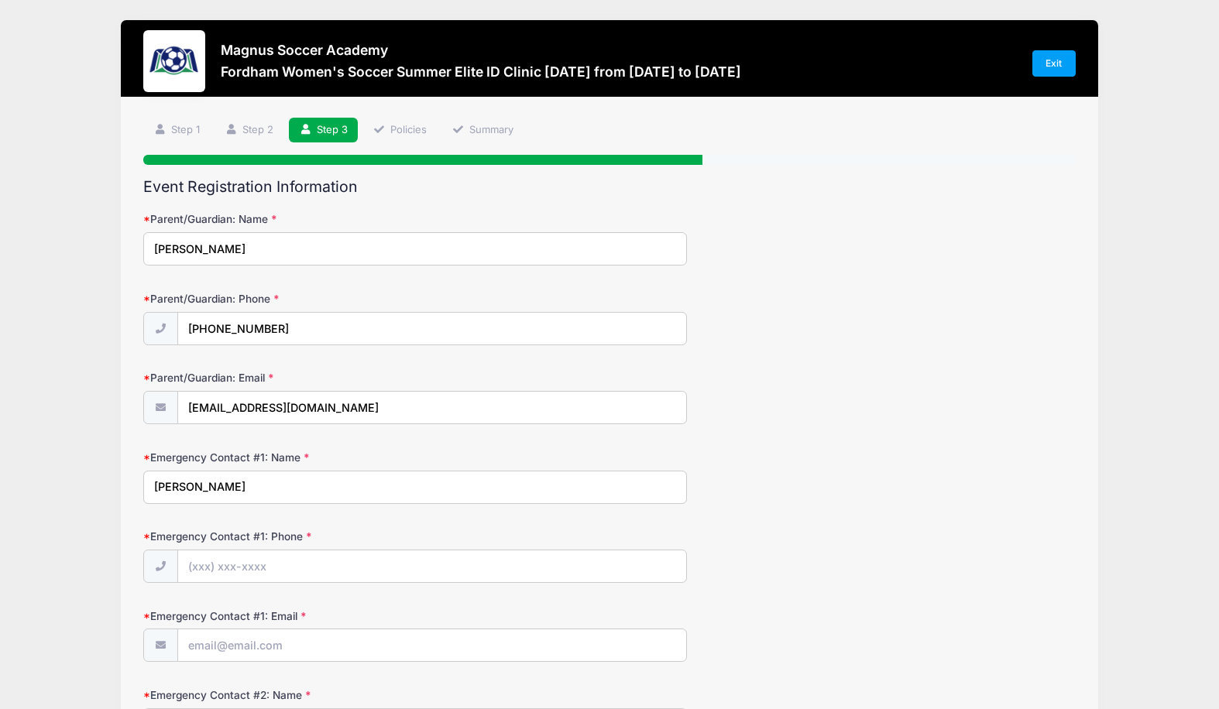
type input "[PERSON_NAME]"
type input "[PHONE_NUMBER]"
click at [246, 647] on input "Emergency Contact #1: Email" at bounding box center [432, 646] width 509 height 33
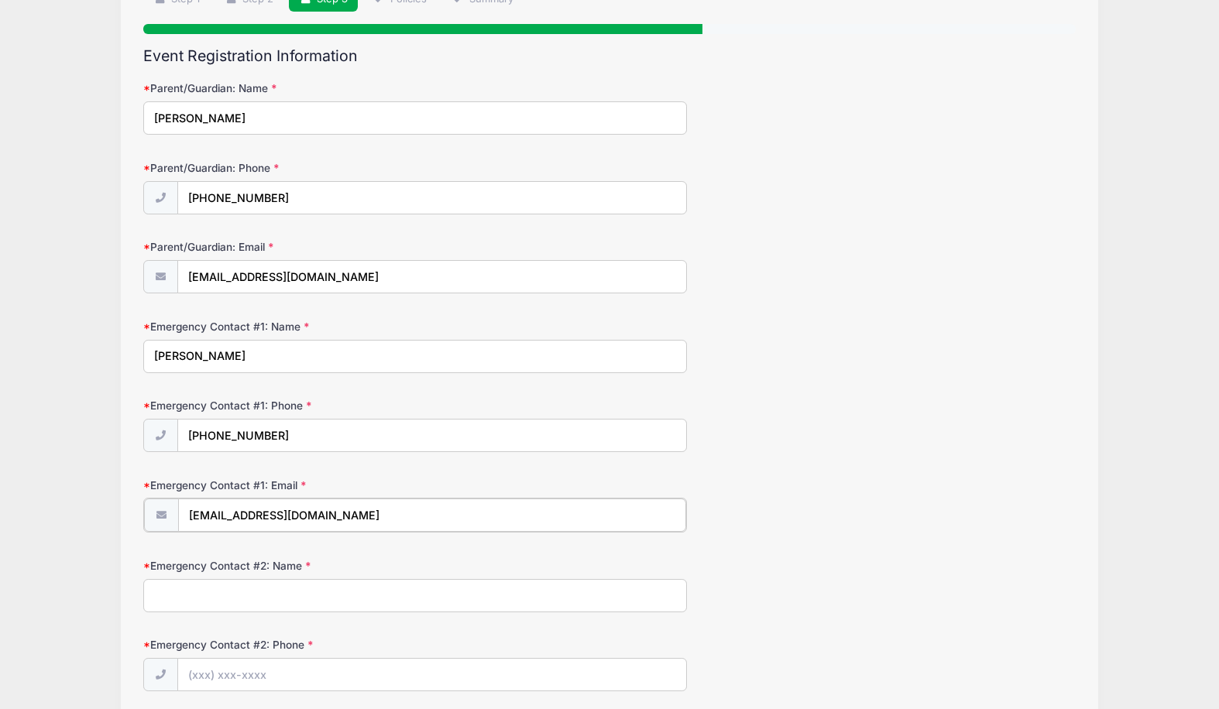
scroll to position [132, 0]
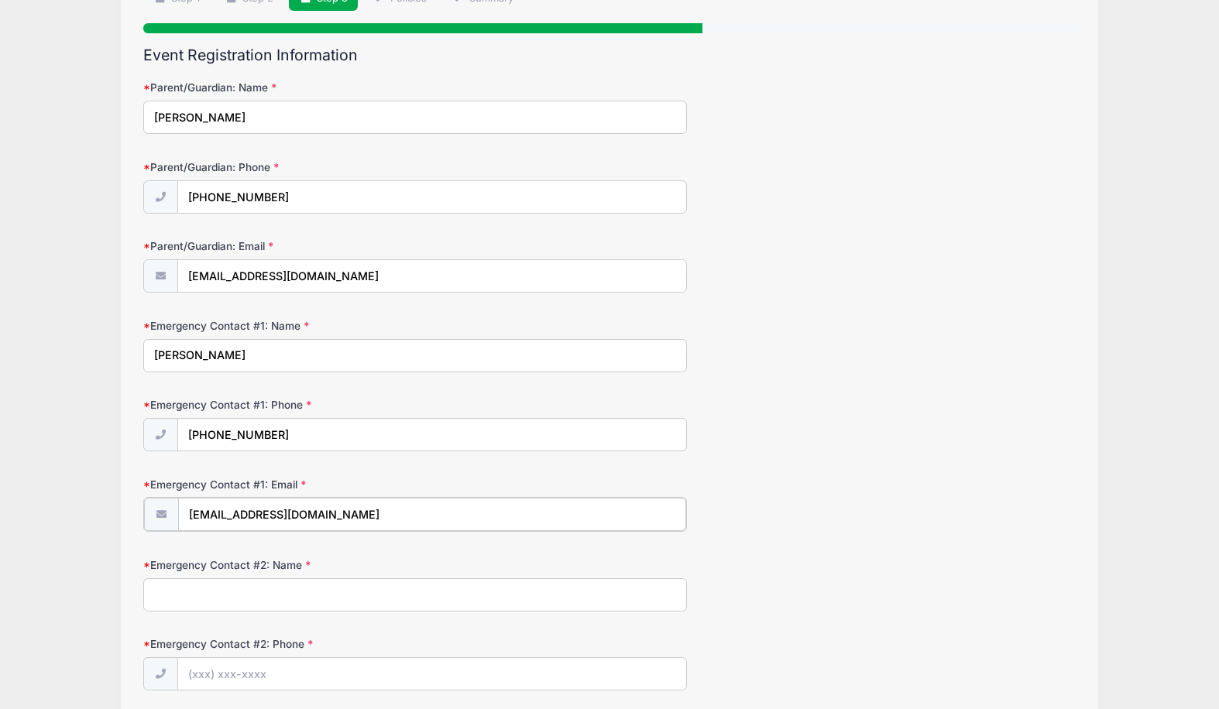
type input "[EMAIL_ADDRESS][DOMAIN_NAME]"
click at [348, 276] on input "[EMAIL_ADDRESS][DOMAIN_NAME]" at bounding box center [432, 276] width 509 height 33
type input "[EMAIL_ADDRESS][DOMAIN_NAME]"
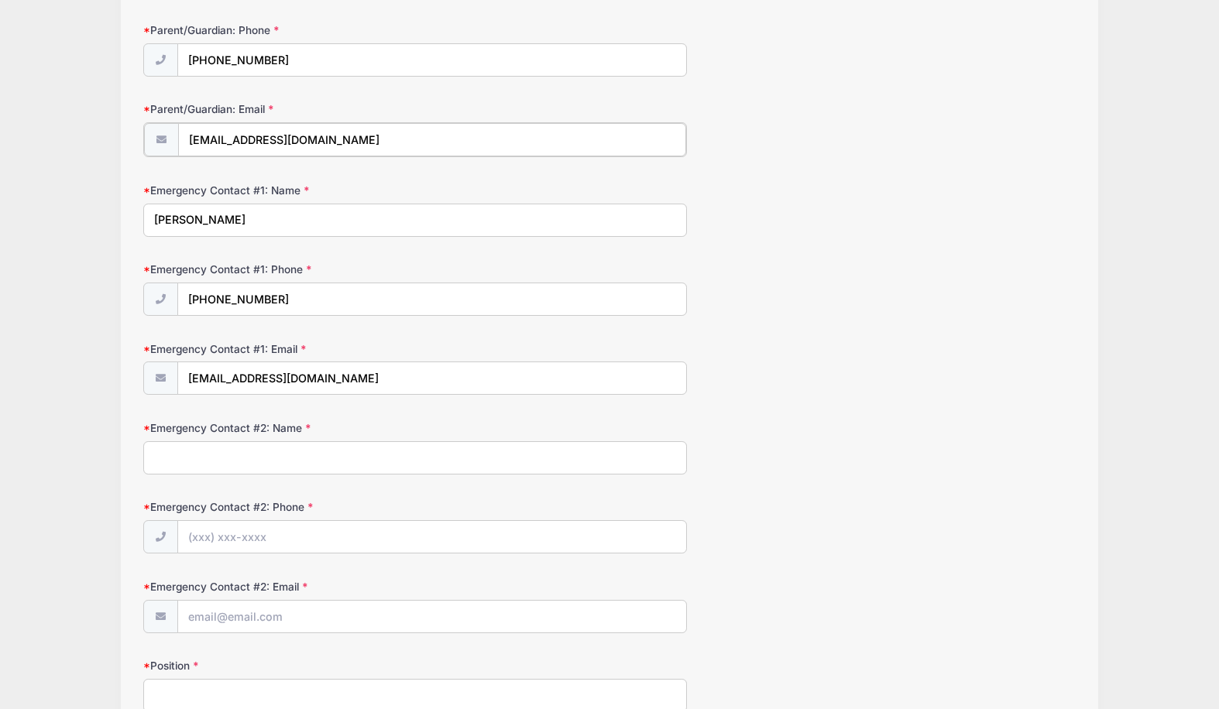
scroll to position [268, 0]
click at [266, 463] on input "Emergency Contact #2: Name" at bounding box center [415, 457] width 544 height 33
type input "[PERSON_NAME]"
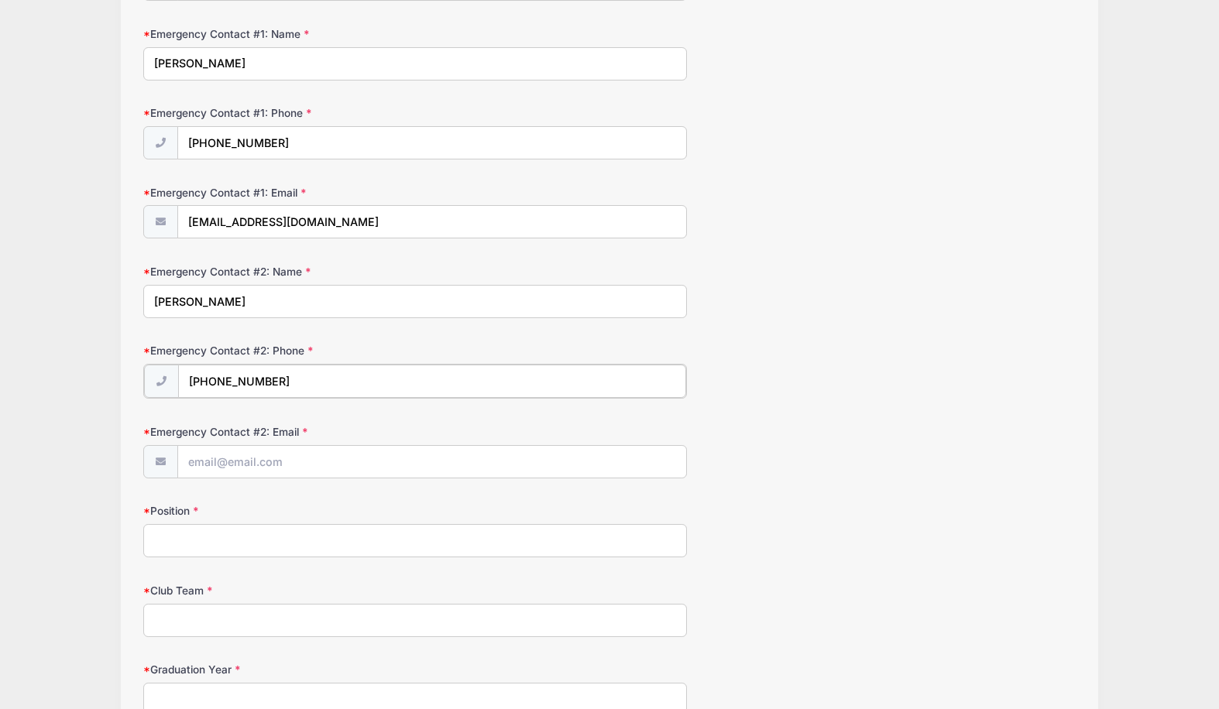
scroll to position [426, 0]
type input "[PHONE_NUMBER]"
click at [223, 465] on input "Emergency Contact #2: Email" at bounding box center [432, 458] width 509 height 33
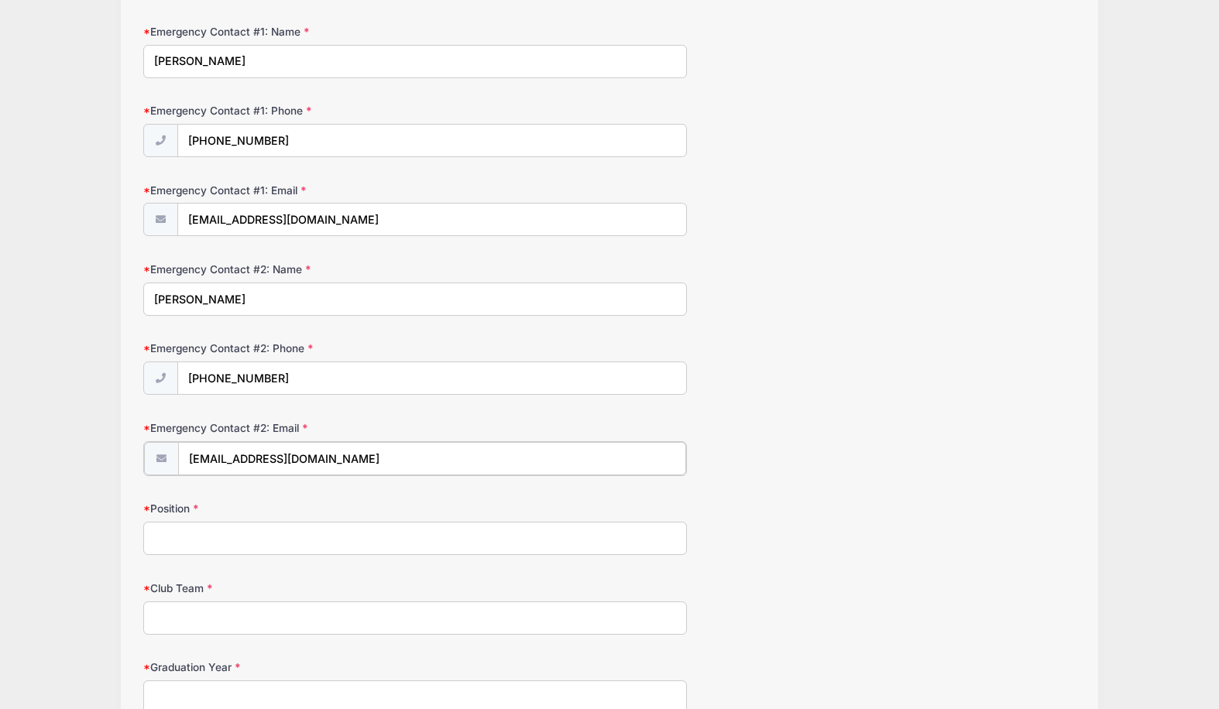
click at [364, 452] on input "[EMAIL_ADDRESS][DOMAIN_NAME]" at bounding box center [432, 458] width 509 height 33
type input "[EMAIL_ADDRESS][DOMAIN_NAME]"
click at [193, 542] on input "Position" at bounding box center [415, 536] width 544 height 33
type input "left back"
click at [187, 613] on input "Club Team" at bounding box center [415, 616] width 544 height 33
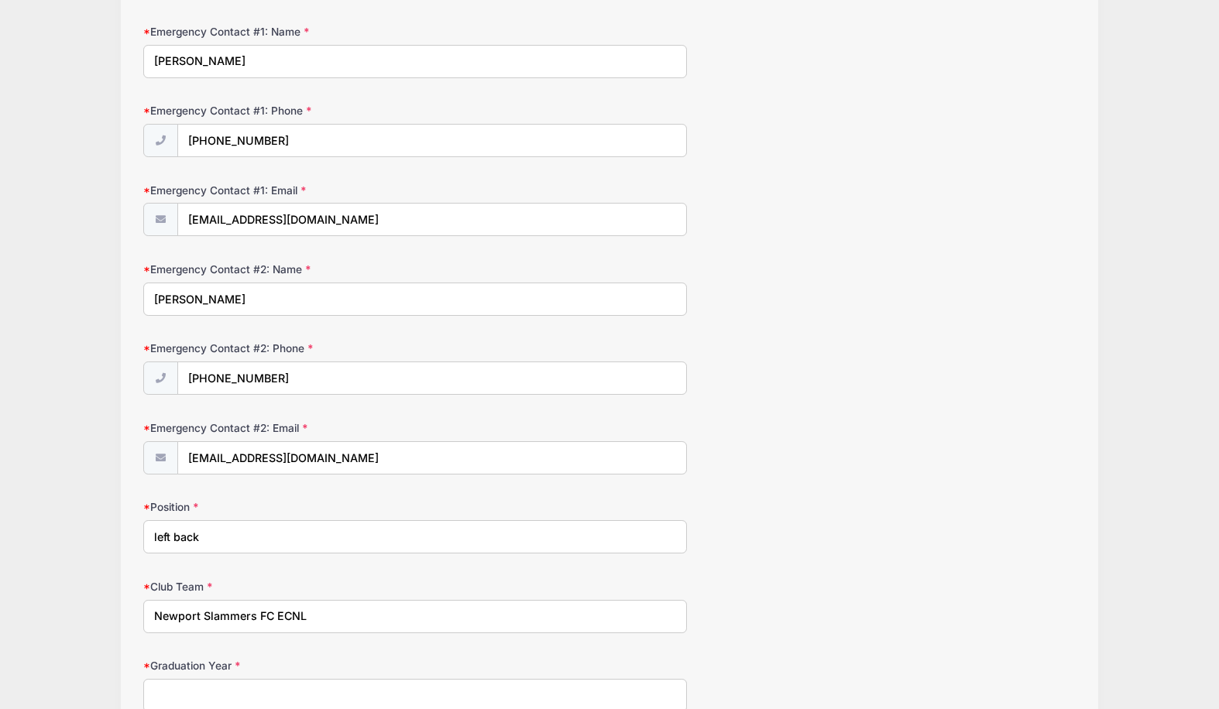
scroll to position [520, 0]
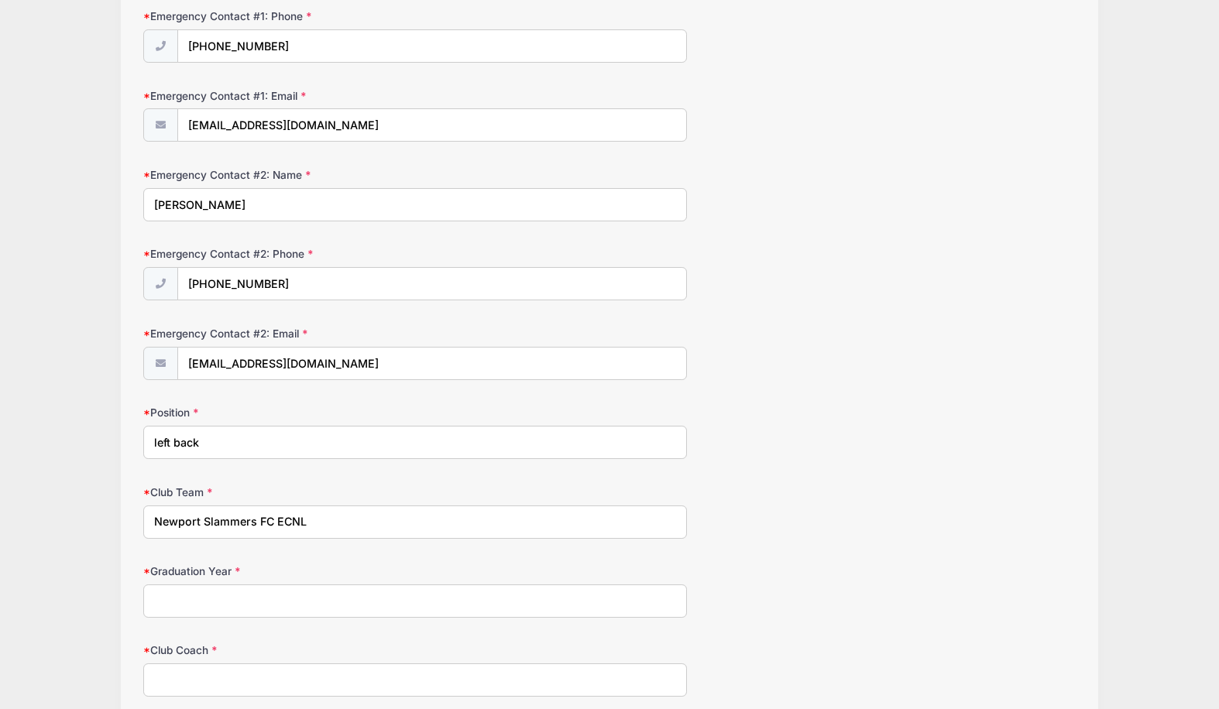
type input "Newport Slammers FC ECNL"
click at [180, 613] on input "Graduation Year" at bounding box center [415, 601] width 544 height 33
type input "2026"
click at [184, 681] on input "Club Coach" at bounding box center [415, 680] width 544 height 33
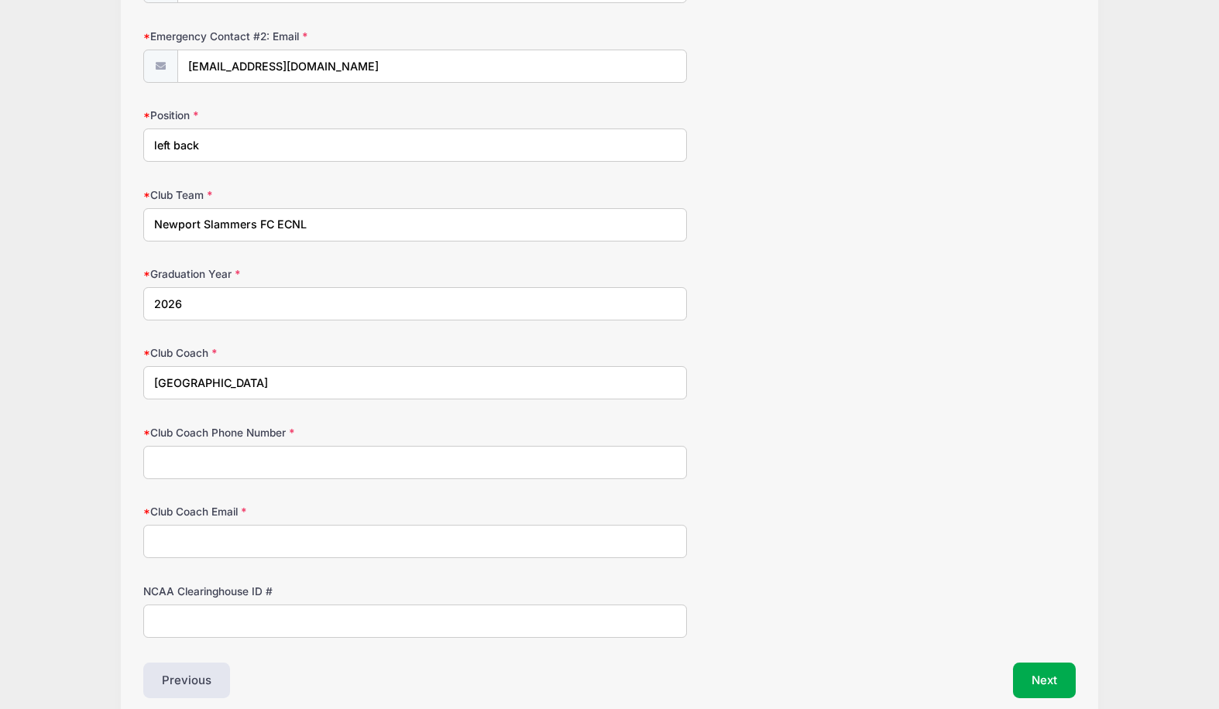
scroll to position [873, 0]
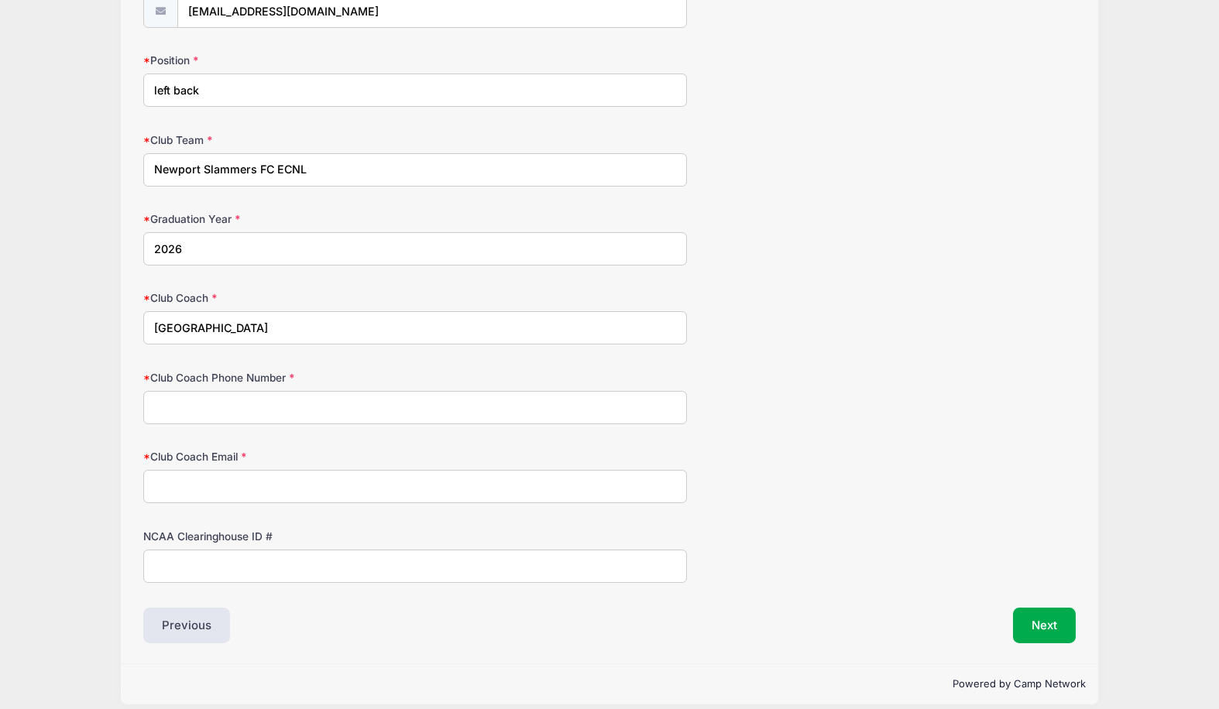
type input "[GEOGRAPHIC_DATA]"
click at [232, 568] on input "NCAA Clearinghouse ID #" at bounding box center [415, 566] width 544 height 33
click at [255, 489] on input "Club Coach Email" at bounding box center [415, 486] width 544 height 33
click at [183, 568] on input "NCAA Clearinghouse ID #" at bounding box center [415, 566] width 544 height 33
